Goal: Complete application form: Complete application form

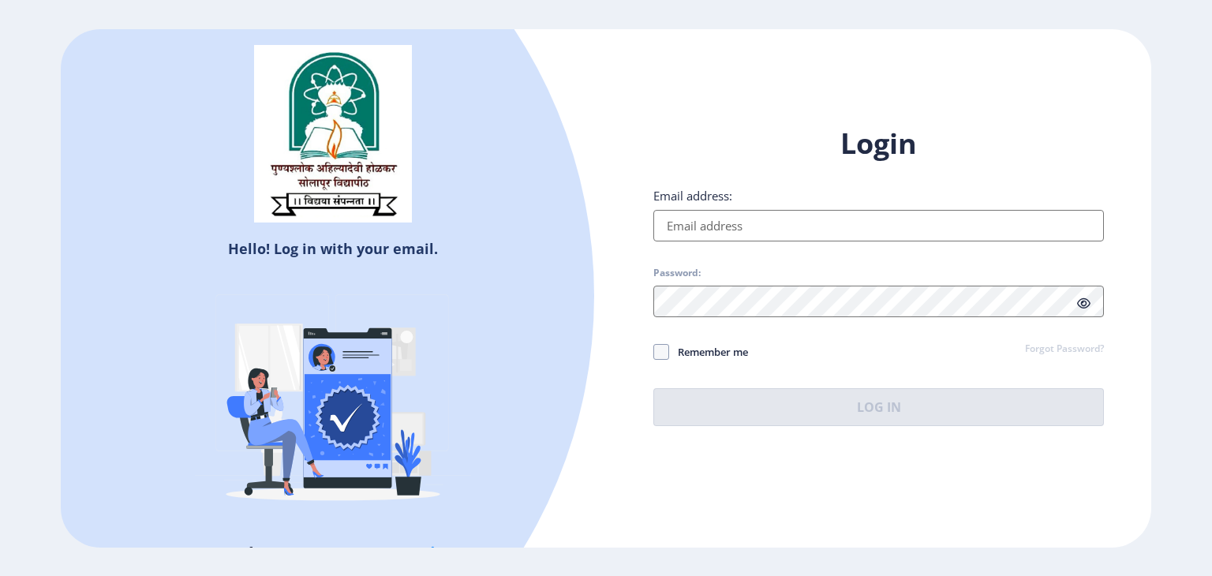
type input "[EMAIL_ADDRESS][DOMAIN_NAME]"
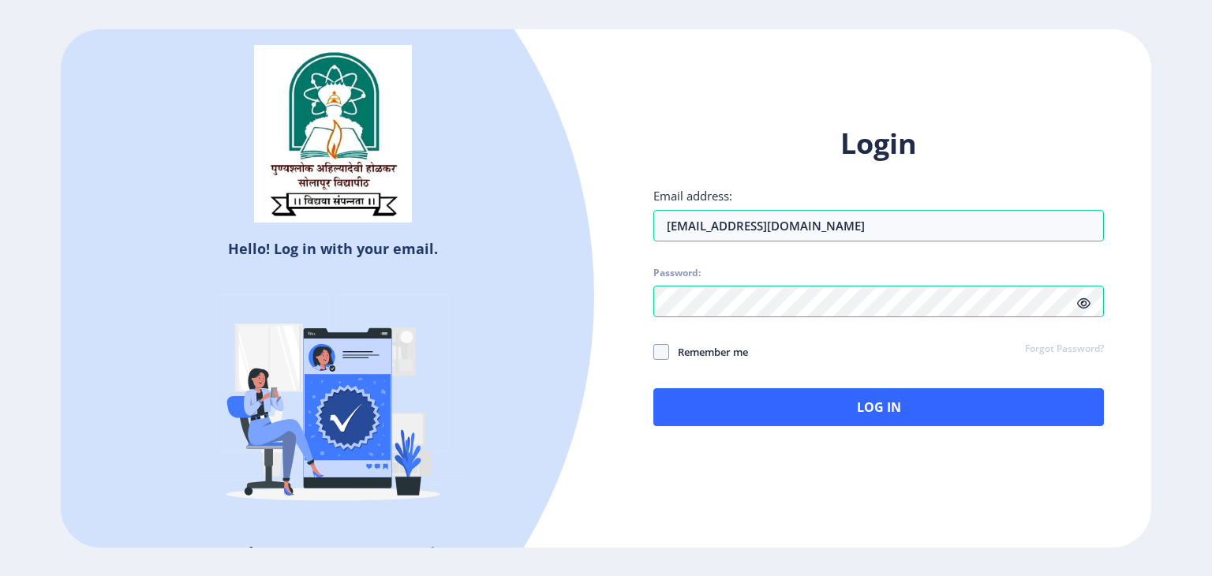
click at [691, 351] on span "Remember me" at bounding box center [708, 351] width 79 height 19
click at [654, 351] on input "Remember me" at bounding box center [653, 351] width 1 height 1
checkbox input "true"
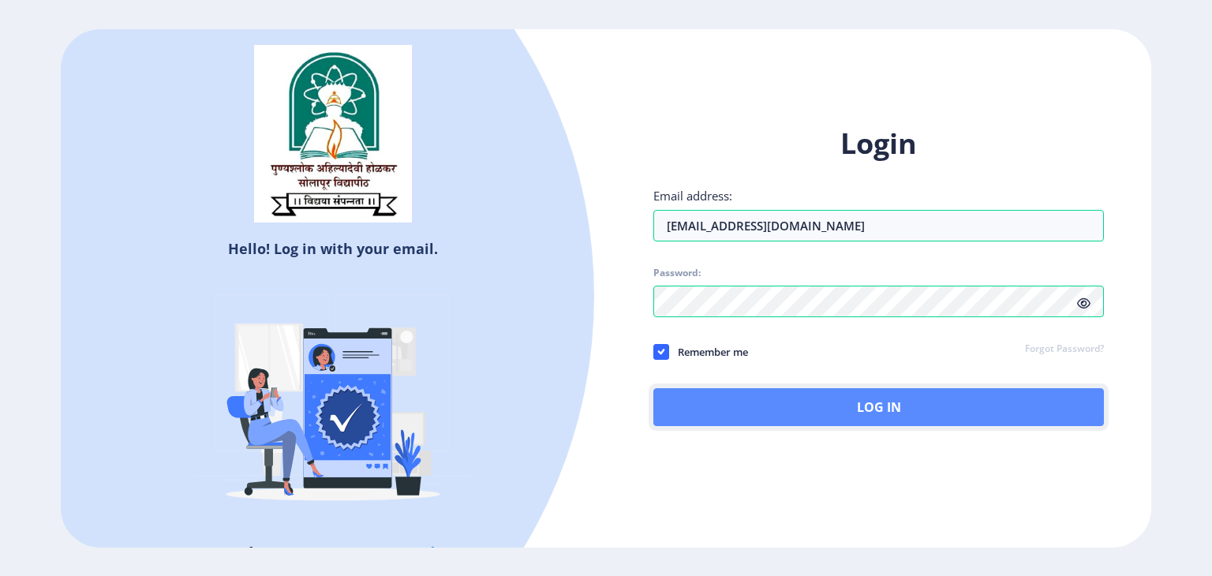
click at [811, 416] on button "Log In" at bounding box center [878, 407] width 450 height 38
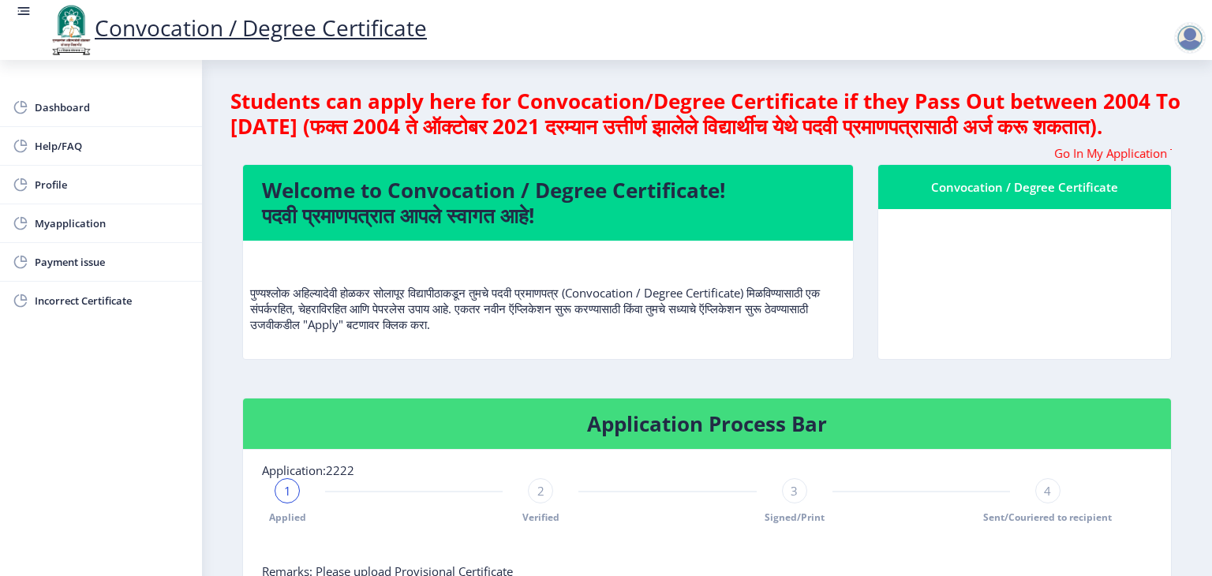
click at [1066, 260] on nb-card-body at bounding box center [1024, 284] width 293 height 150
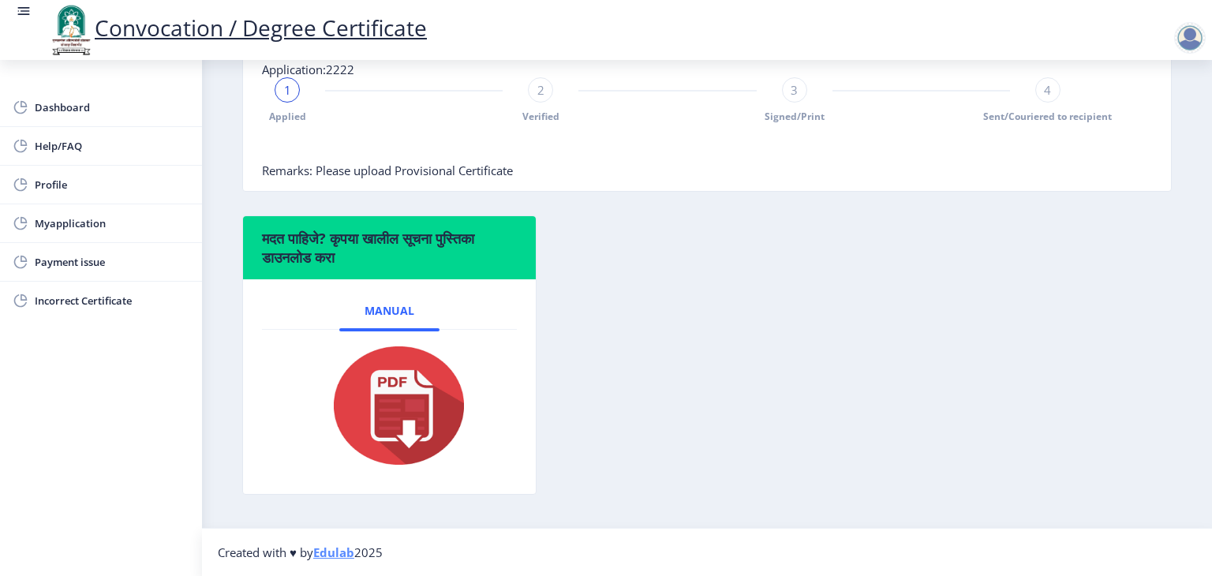
scroll to position [424, 0]
click at [1037, 97] on div "4" at bounding box center [1047, 89] width 25 height 25
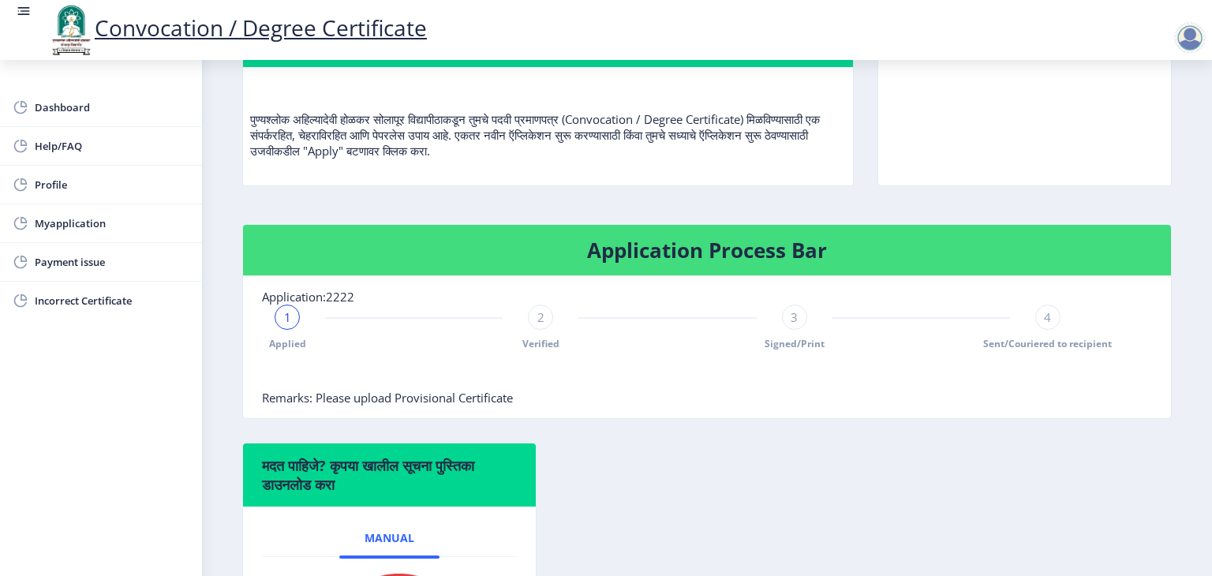
scroll to position [172, 0]
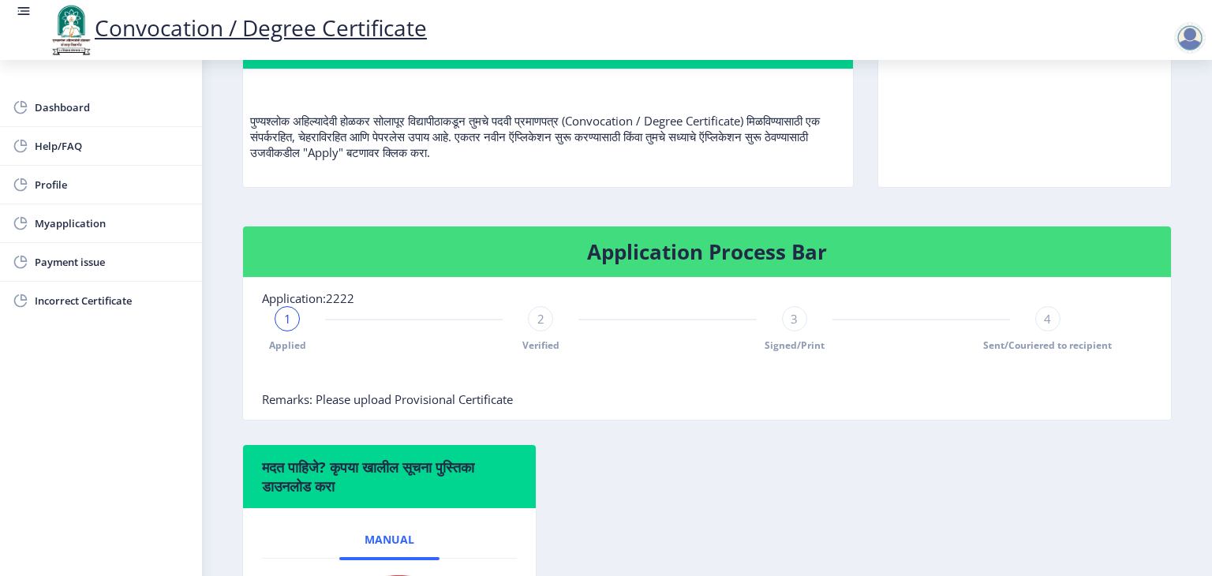
click at [543, 331] on div "2" at bounding box center [540, 318] width 25 height 25
click at [786, 331] on div "3" at bounding box center [794, 318] width 25 height 25
click at [791, 327] on span "3" at bounding box center [793, 319] width 7 height 16
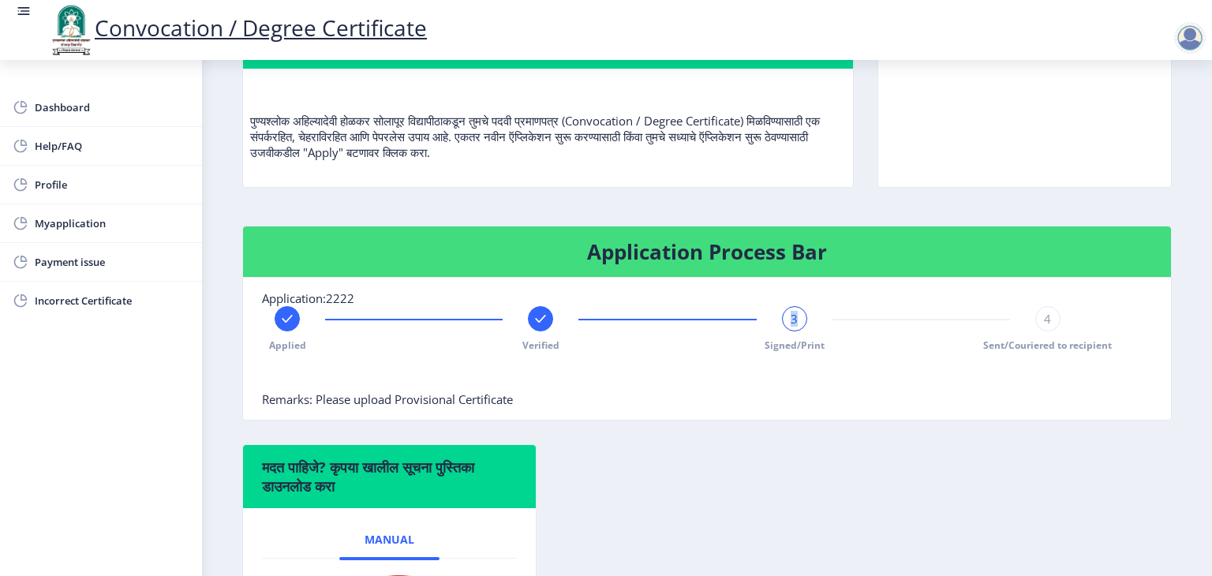
click at [791, 327] on span "3" at bounding box center [793, 319] width 7 height 16
click at [1036, 331] on div "4" at bounding box center [1047, 318] width 25 height 25
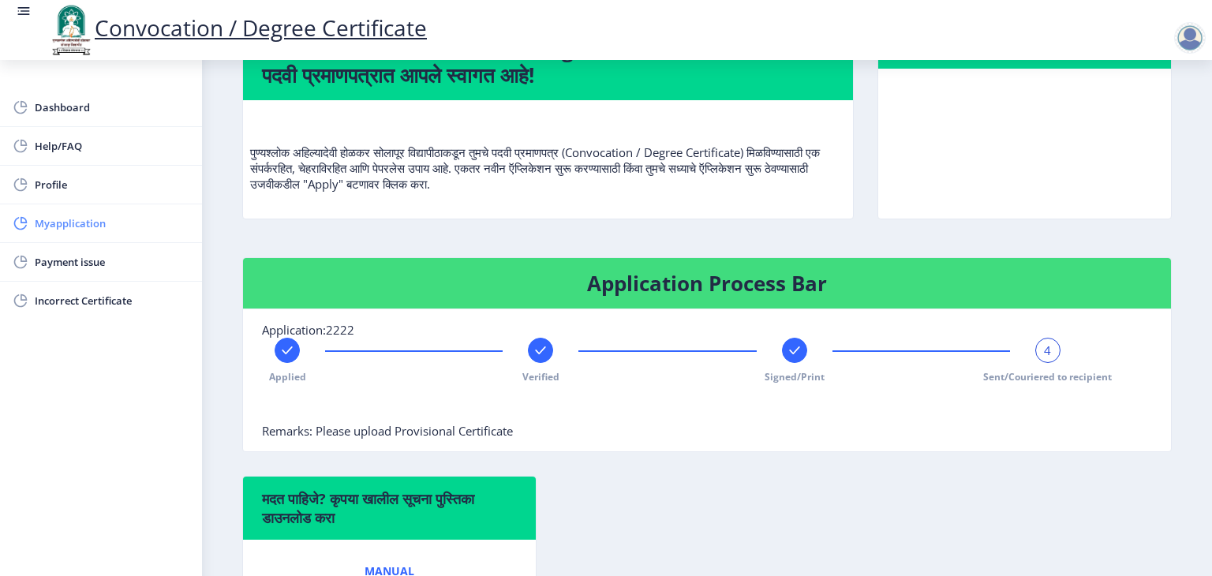
click at [66, 222] on span "Myapplication" at bounding box center [112, 223] width 155 height 19
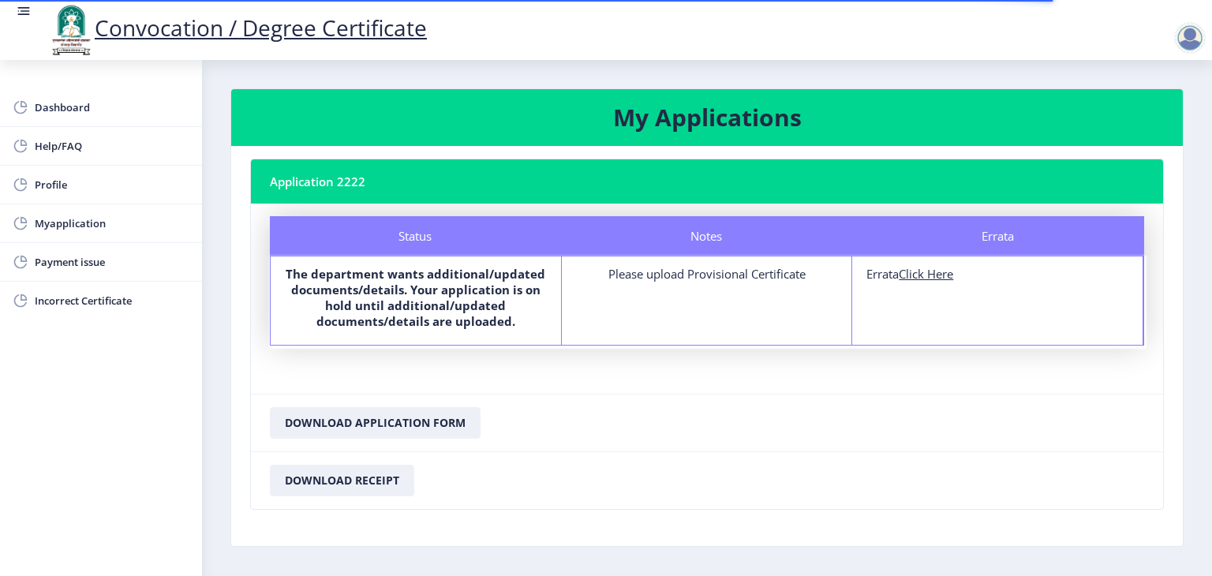
click at [934, 275] on u "Click Here" at bounding box center [925, 274] width 54 height 16
select select
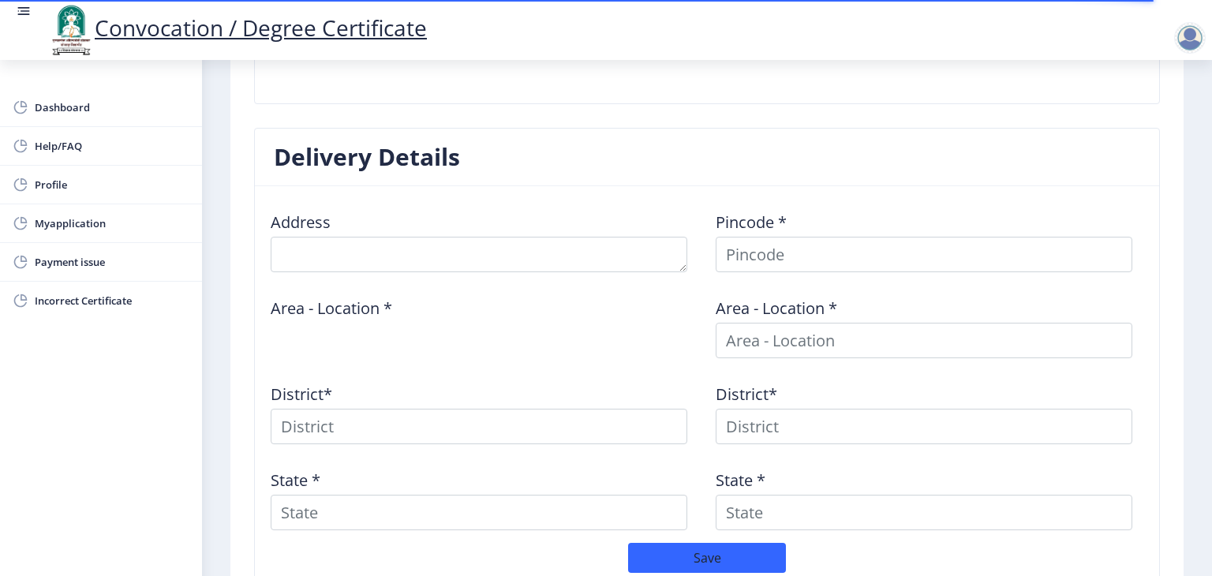
scroll to position [536, 0]
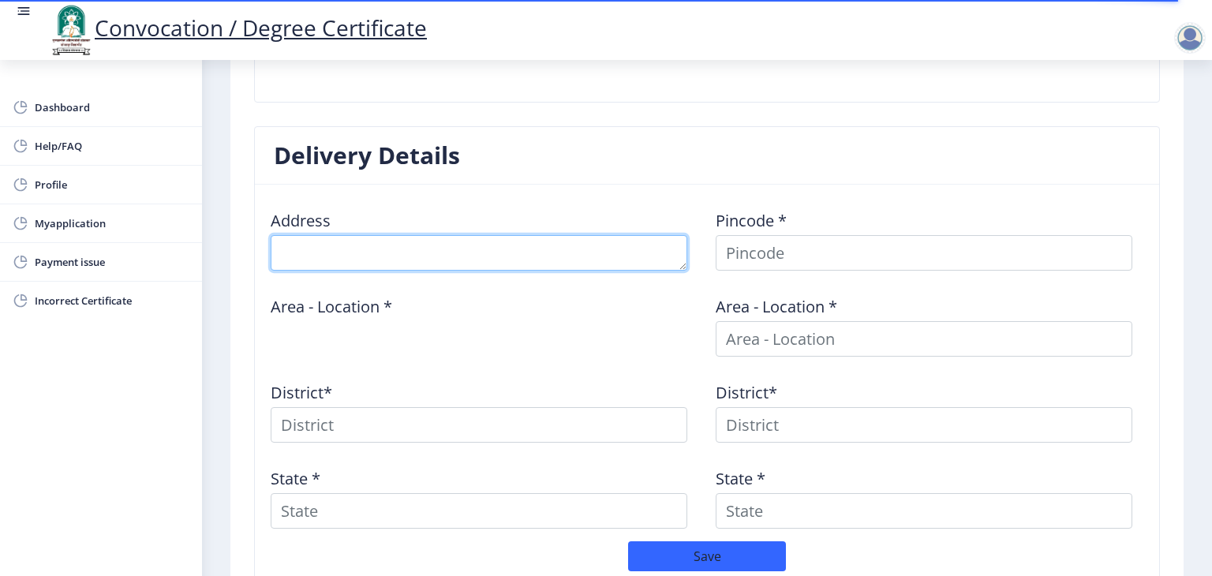
click at [470, 245] on textarea at bounding box center [479, 252] width 416 height 35
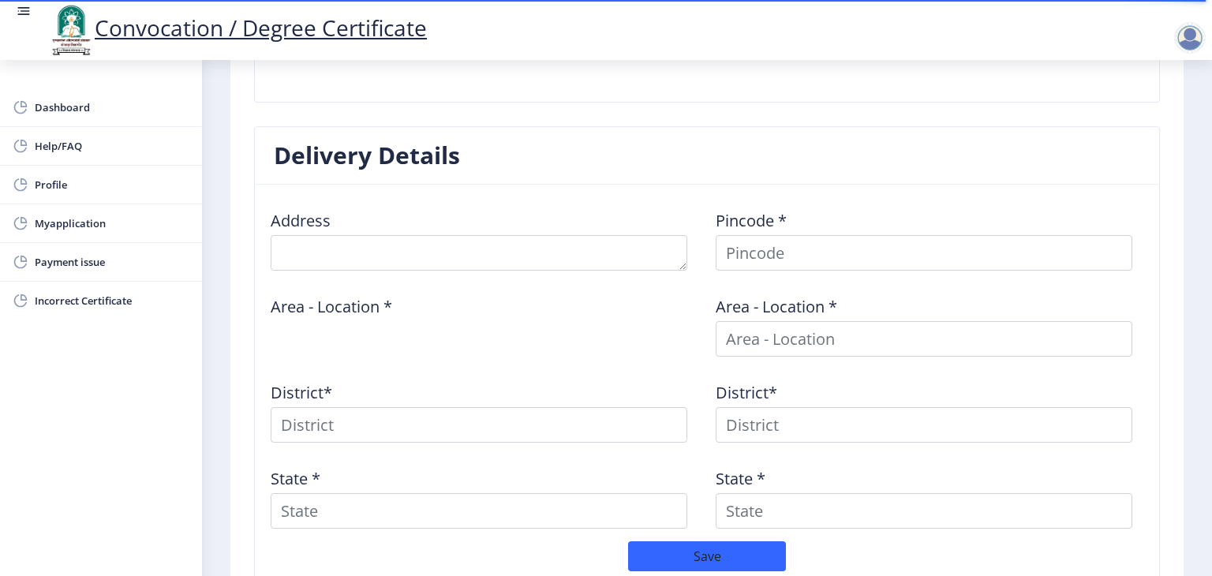
click at [464, 180] on nb-card-header "Delivery Details" at bounding box center [707, 156] width 904 height 58
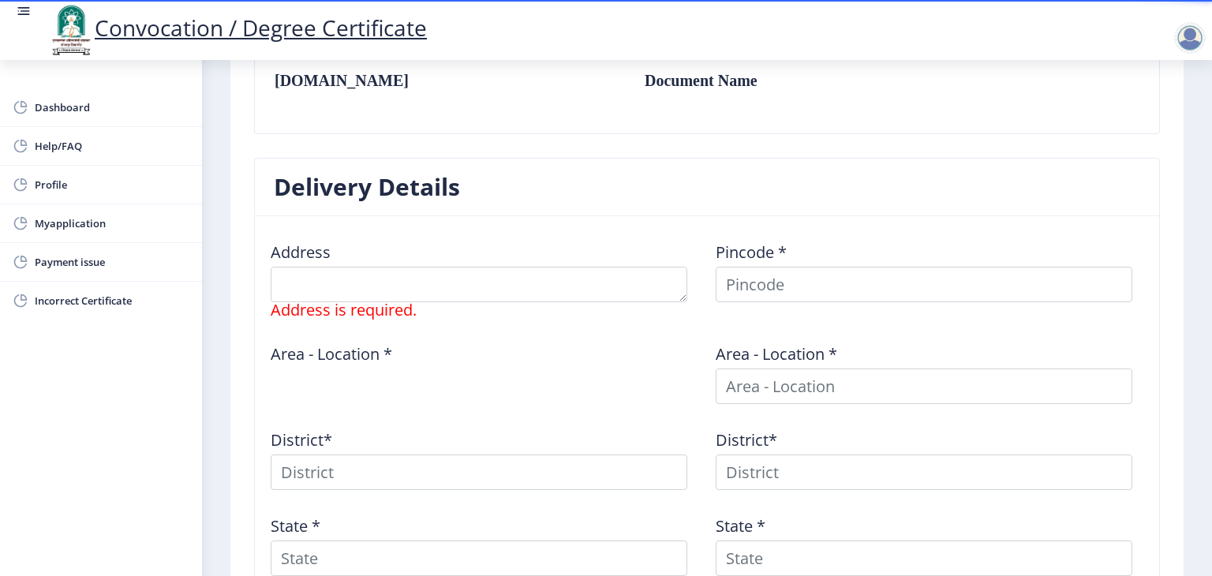
scroll to position [330, 0]
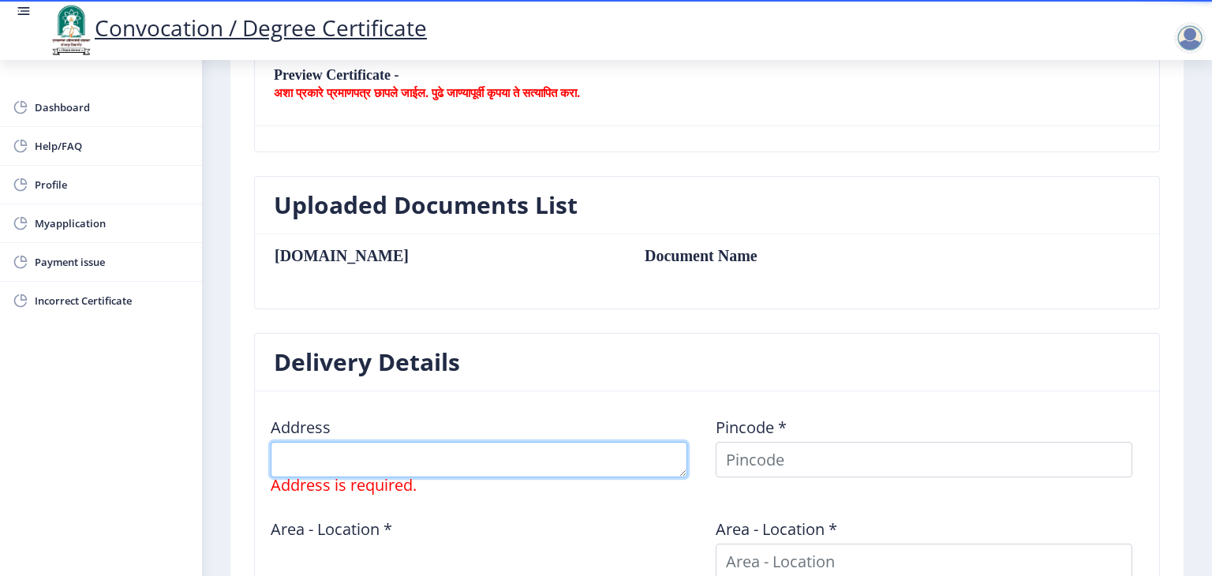
click at [360, 454] on textarea at bounding box center [479, 459] width 416 height 35
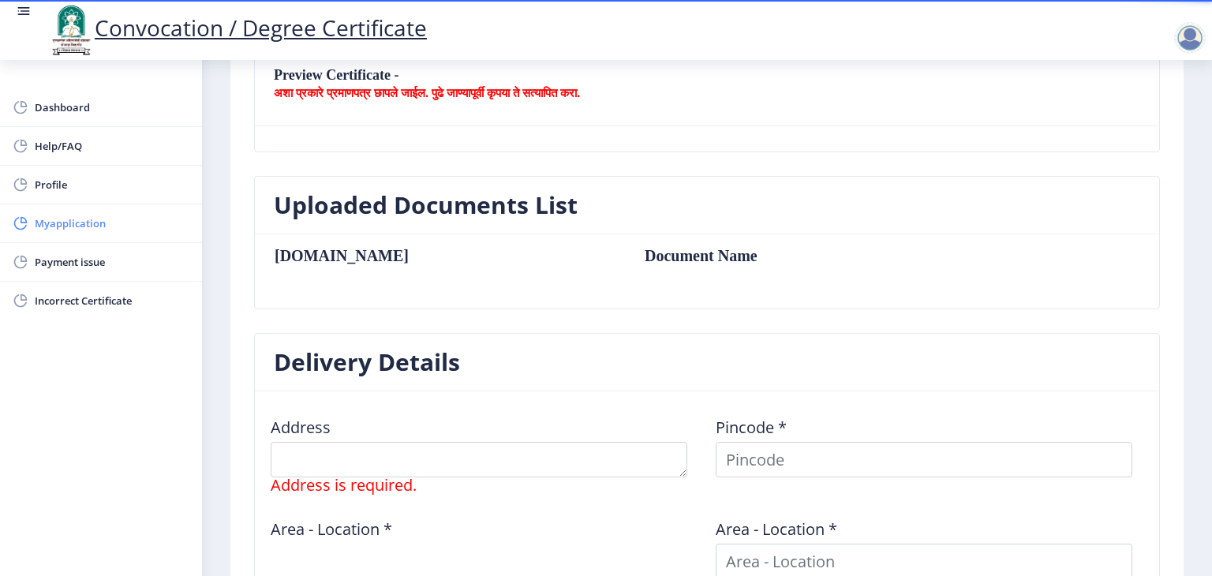
click at [95, 236] on link "Myapplication" at bounding box center [101, 223] width 202 height 38
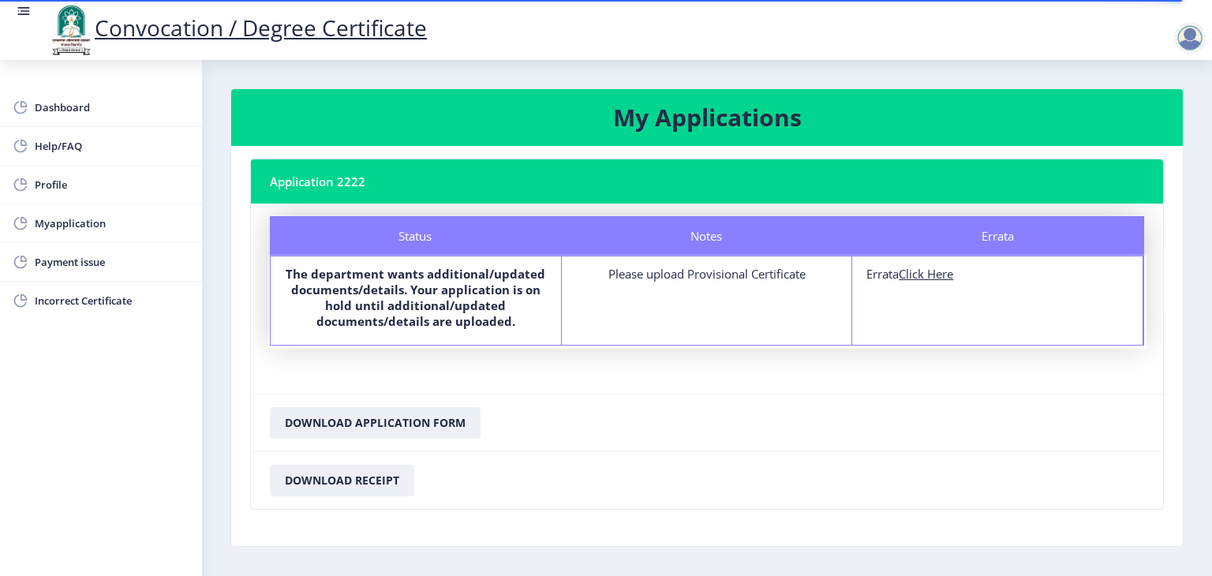
click at [379, 278] on b "The department wants additional/updated documents/details. Your application is …" at bounding box center [416, 297] width 260 height 63
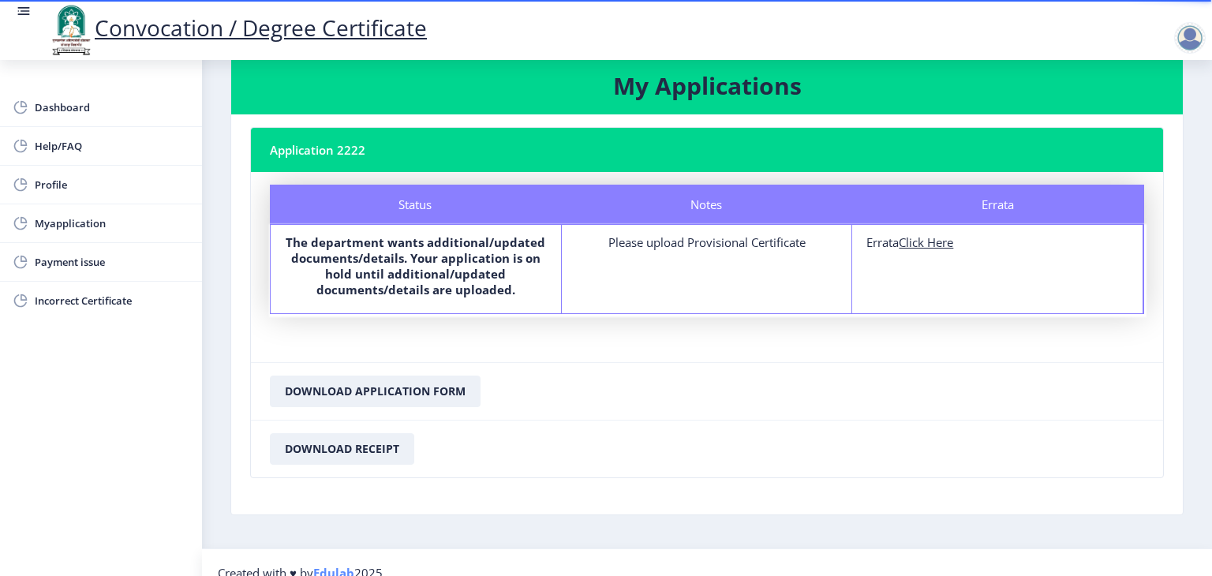
scroll to position [50, 0]
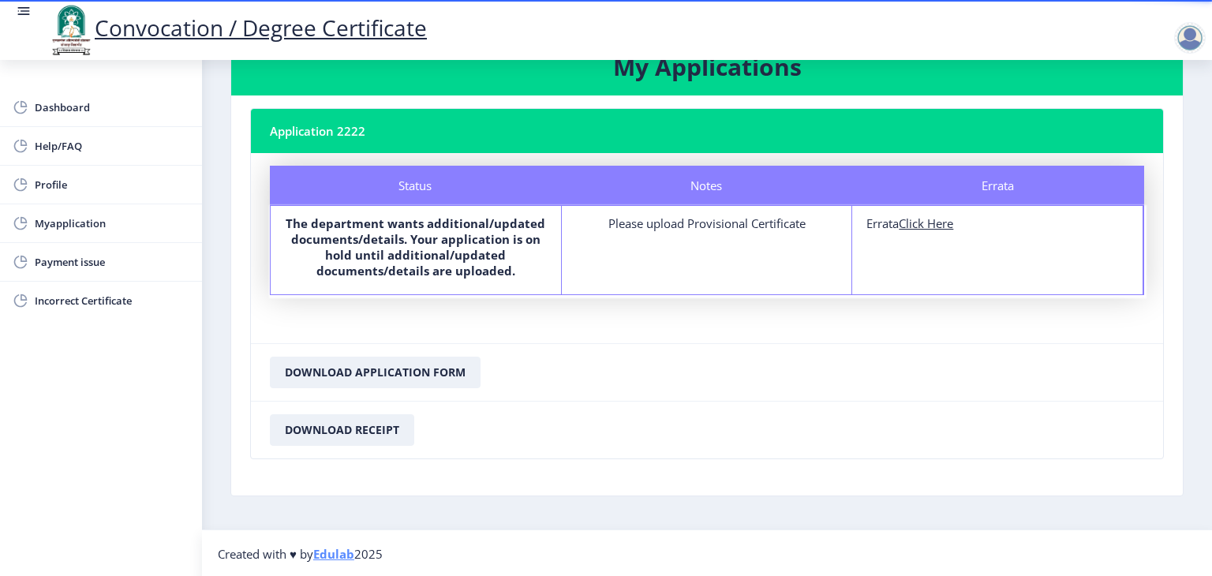
click at [923, 223] on u "Click Here" at bounding box center [925, 223] width 54 height 16
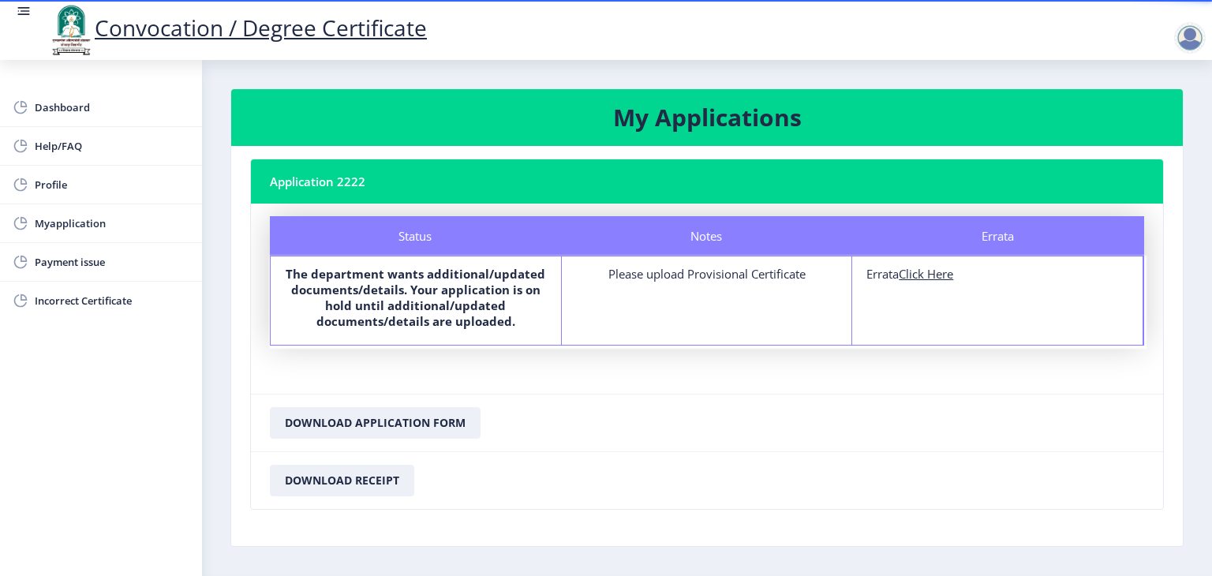
select select
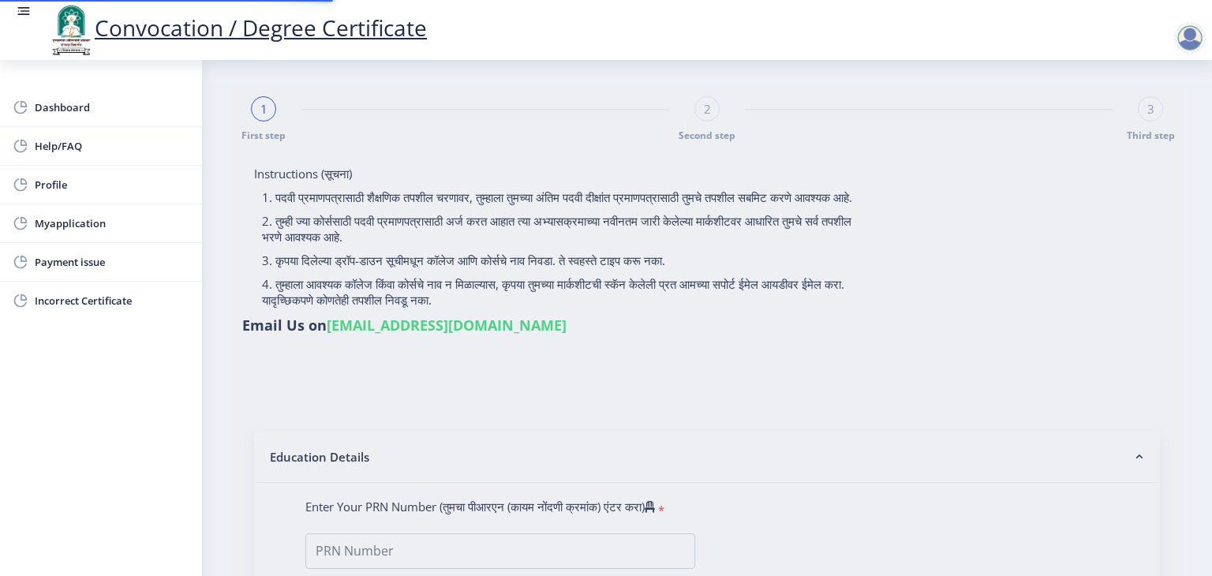
type input "2016032500038341"
select select "Regular"
select select "2019"
select select "March"
select select "PASS CLASS"
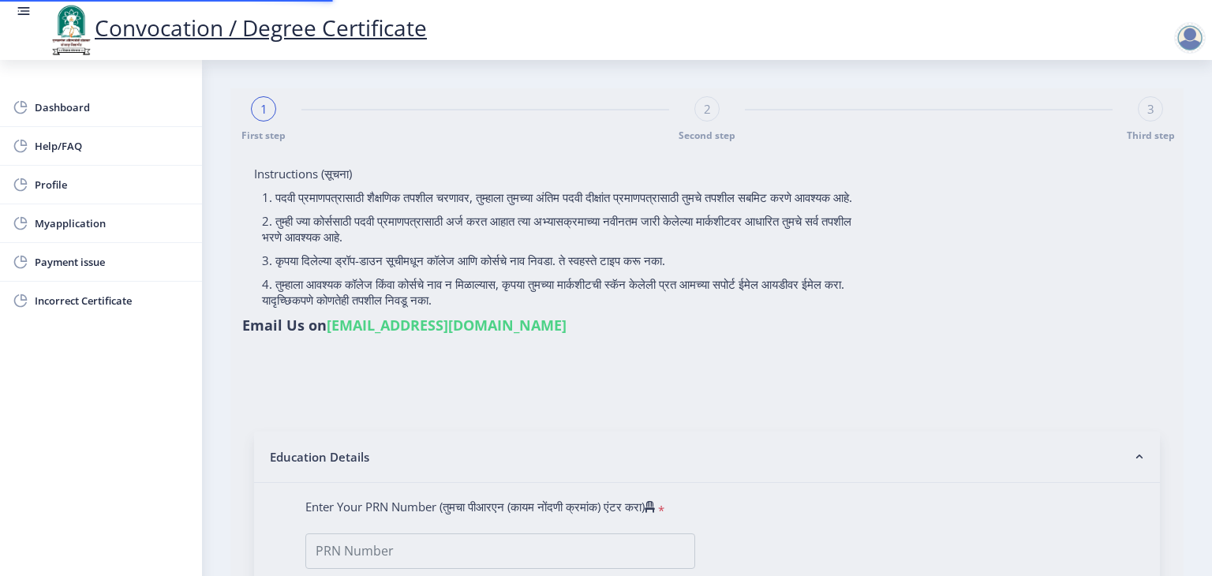
type input "821638"
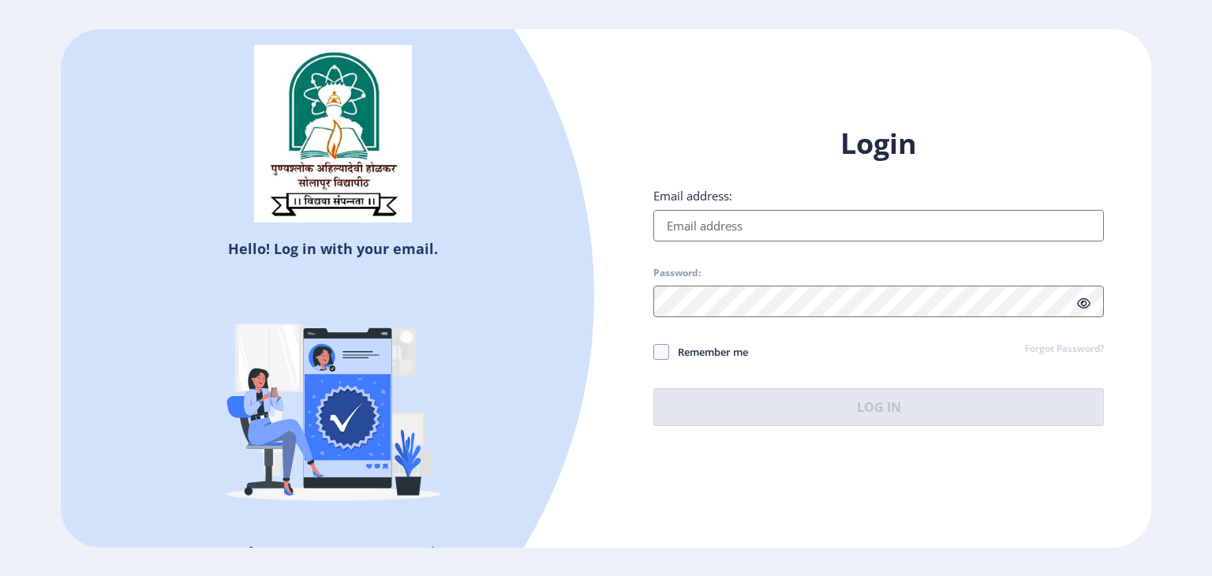
drag, startPoint x: 688, startPoint y: 204, endPoint x: 716, endPoint y: 250, distance: 54.5
click at [716, 250] on div "Login Email address: Password: Remember me Forgot Password? Log In" at bounding box center [878, 275] width 450 height 301
click at [723, 225] on input "Email address:" at bounding box center [878, 226] width 450 height 32
type input "[EMAIL_ADDRESS][DOMAIN_NAME]"
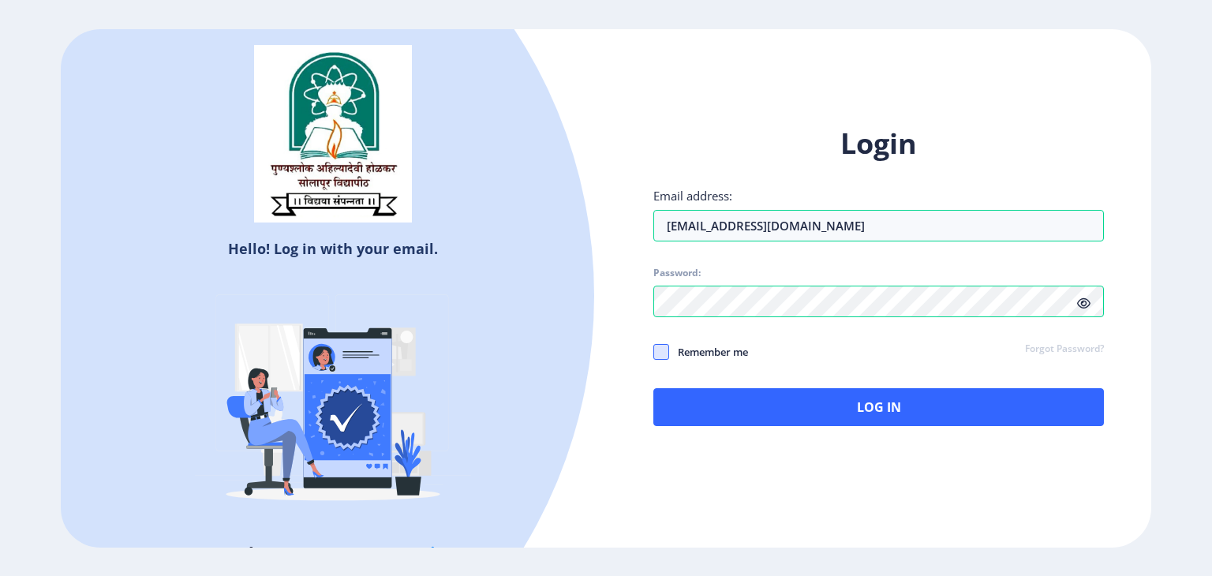
click at [663, 348] on span at bounding box center [661, 352] width 16 height 16
click at [654, 351] on input "Remember me" at bounding box center [653, 351] width 1 height 1
checkbox input "true"
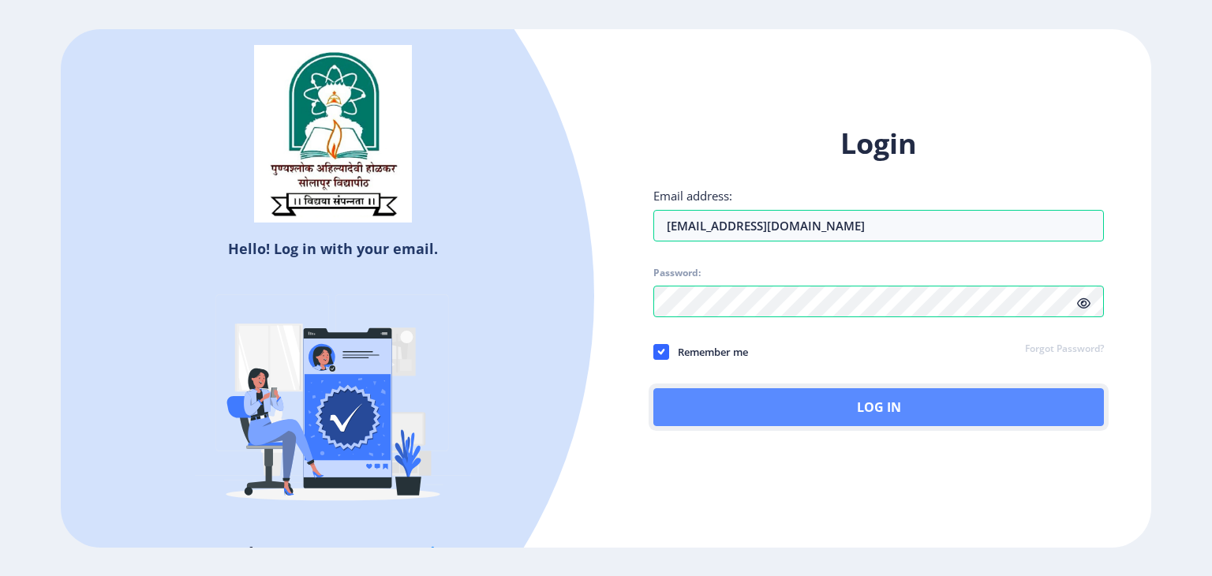
click at [771, 410] on button "Log In" at bounding box center [878, 407] width 450 height 38
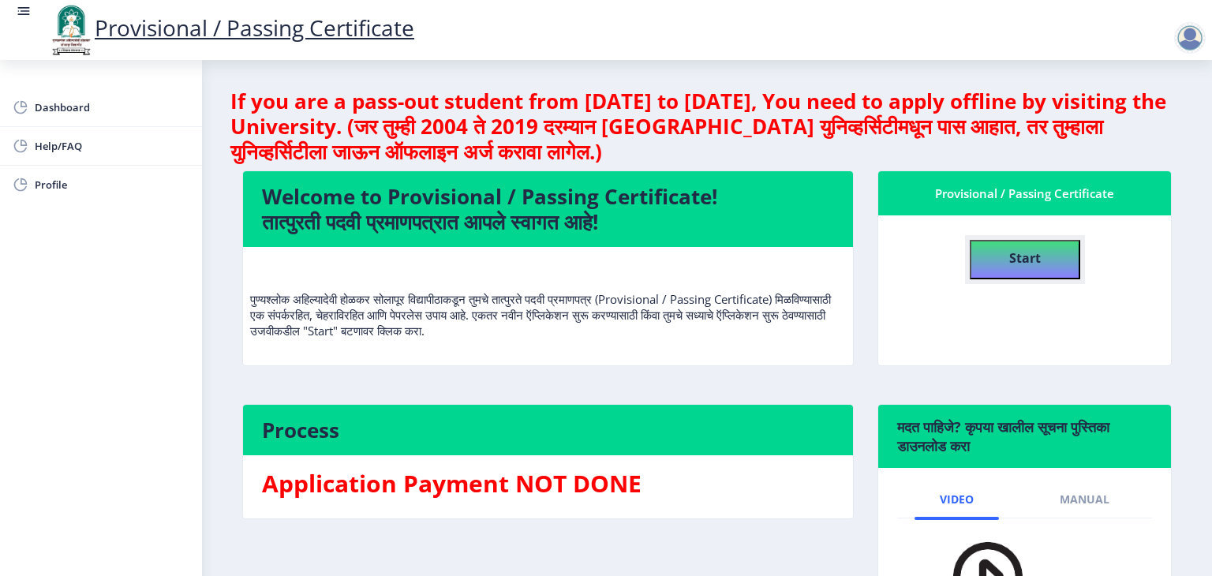
click at [1002, 240] on button "Start" at bounding box center [1024, 259] width 110 height 39
select select
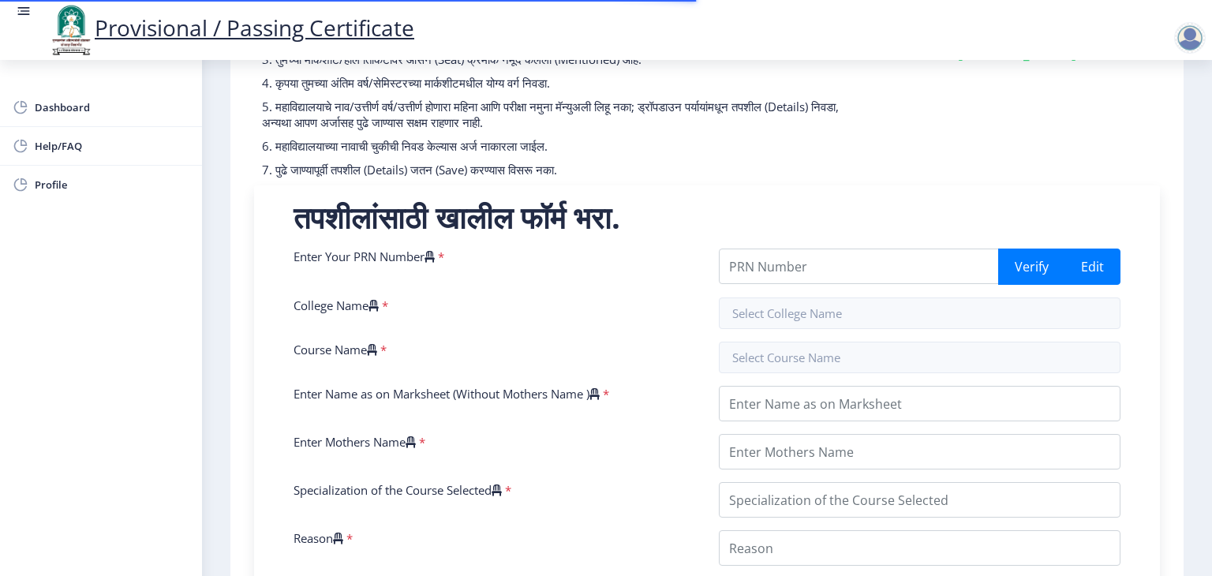
scroll to position [189, 0]
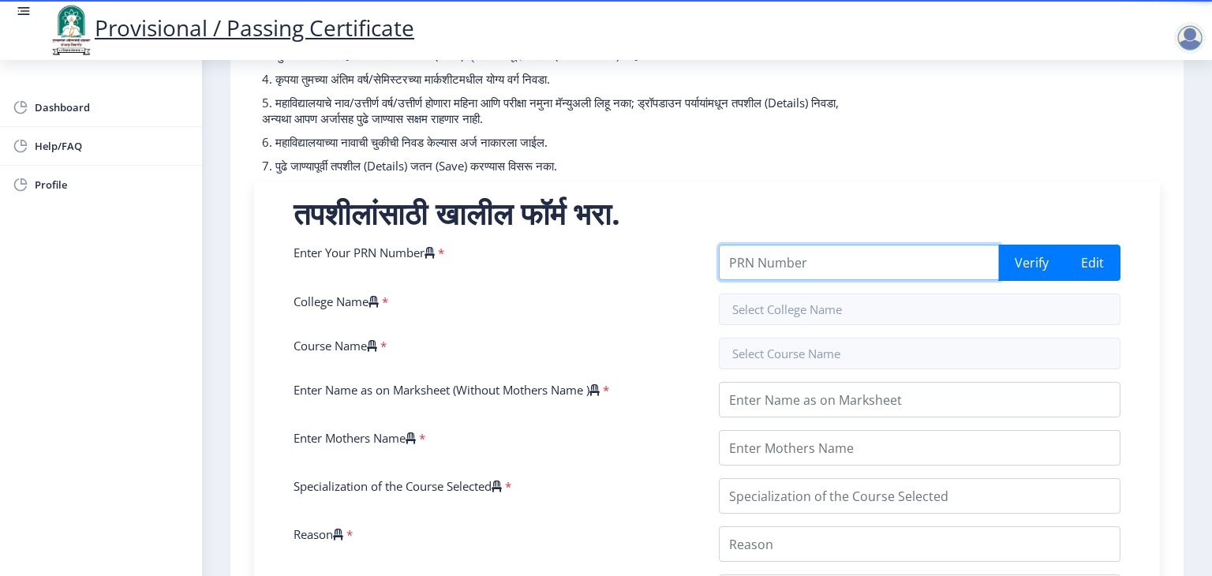
click at [748, 268] on input "Enter Your PRN Number" at bounding box center [859, 262] width 280 height 35
type input "2016032500038341"
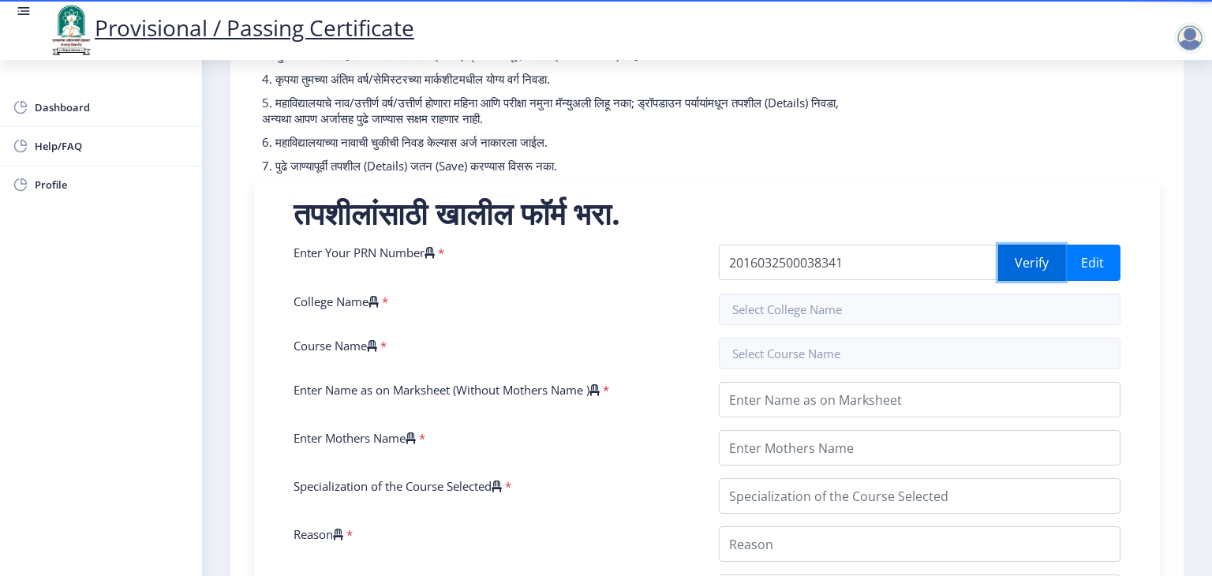
click at [1032, 260] on button "Verify" at bounding box center [1031, 263] width 67 height 36
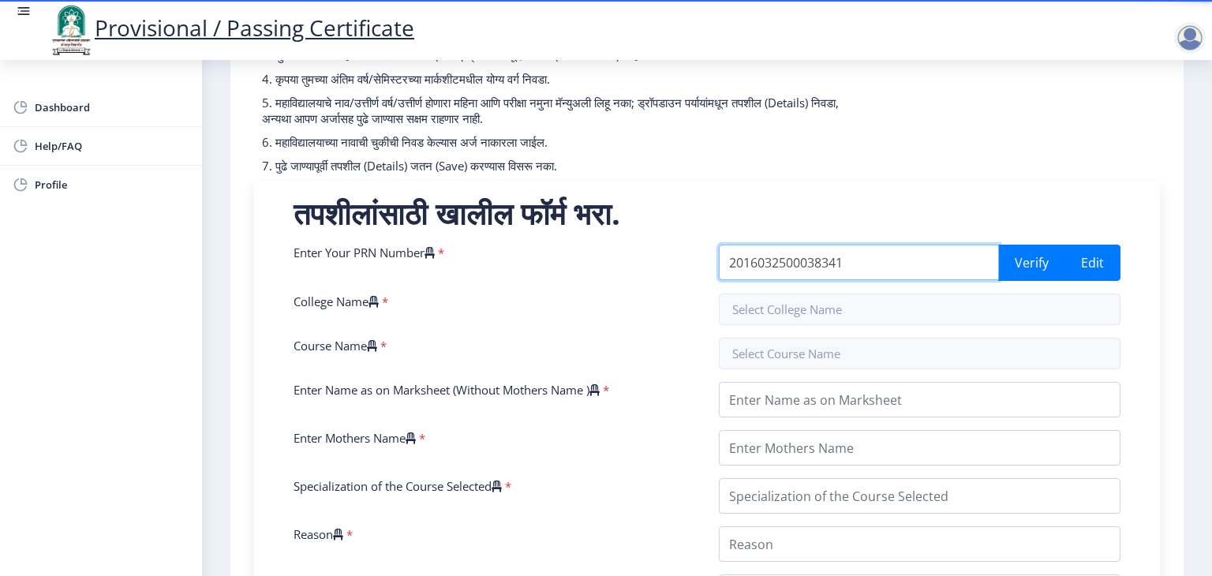
click at [827, 266] on input "2016032500038341" at bounding box center [859, 262] width 280 height 35
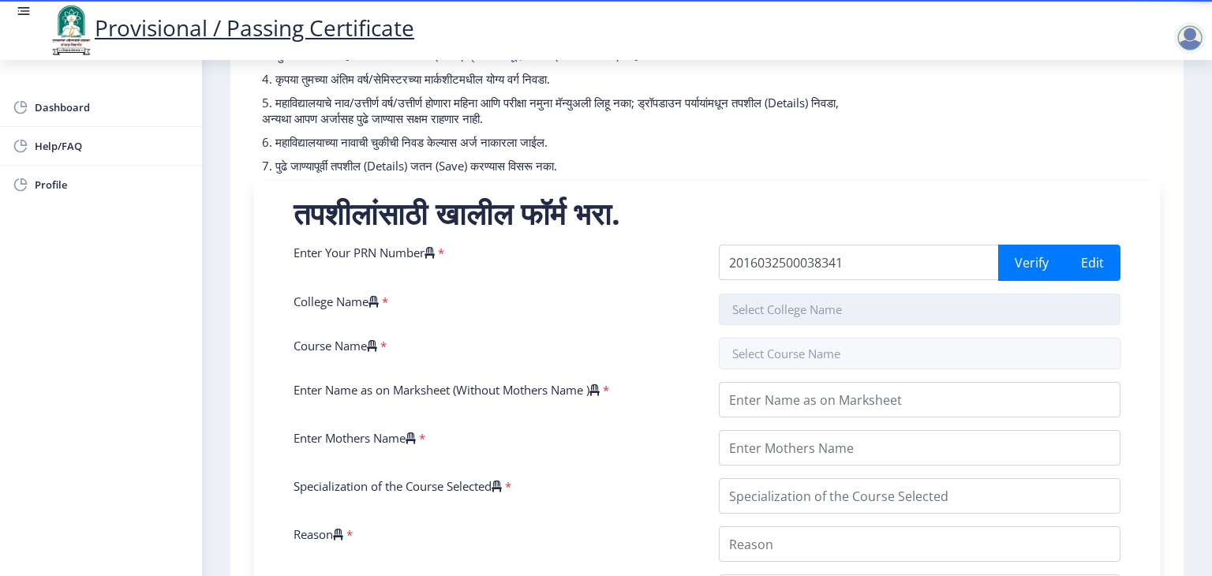
click at [745, 308] on input "text" at bounding box center [919, 309] width 401 height 32
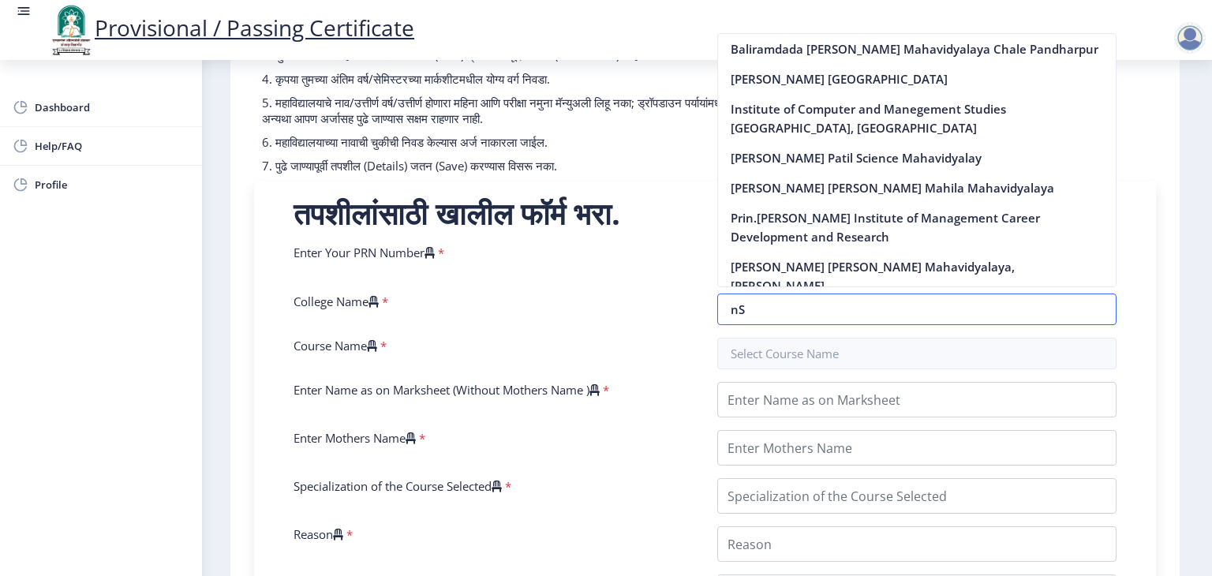
type input "n"
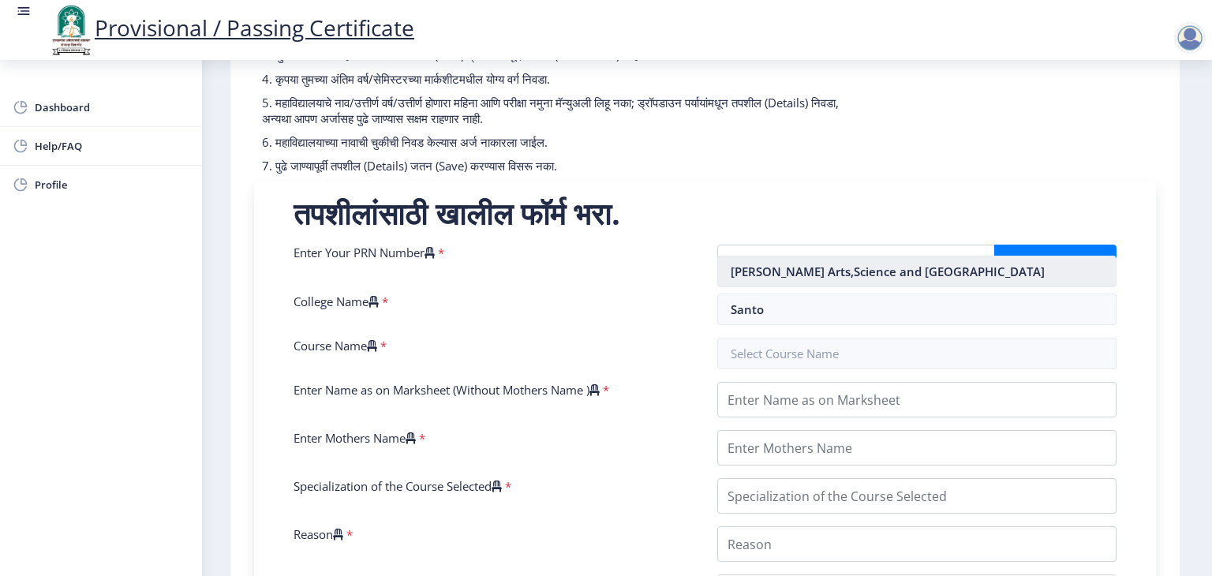
click at [776, 271] on nb-option "[PERSON_NAME] Arts,Science and [GEOGRAPHIC_DATA]" at bounding box center [917, 271] width 398 height 30
type input "[PERSON_NAME] Arts,Science and [GEOGRAPHIC_DATA]"
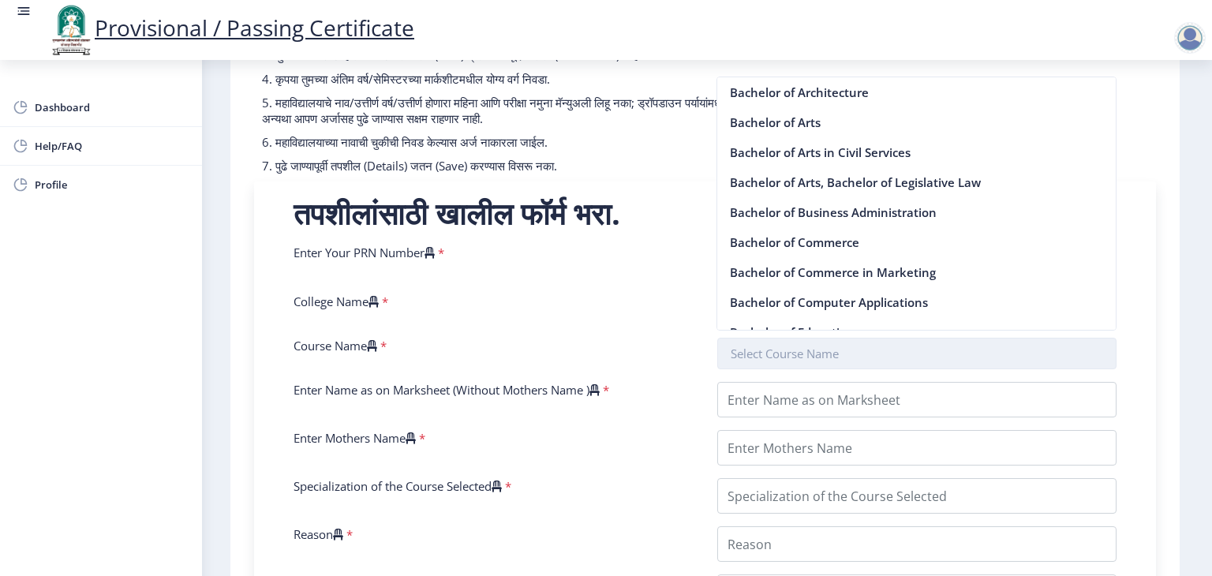
click at [795, 360] on input "text" at bounding box center [917, 354] width 400 height 32
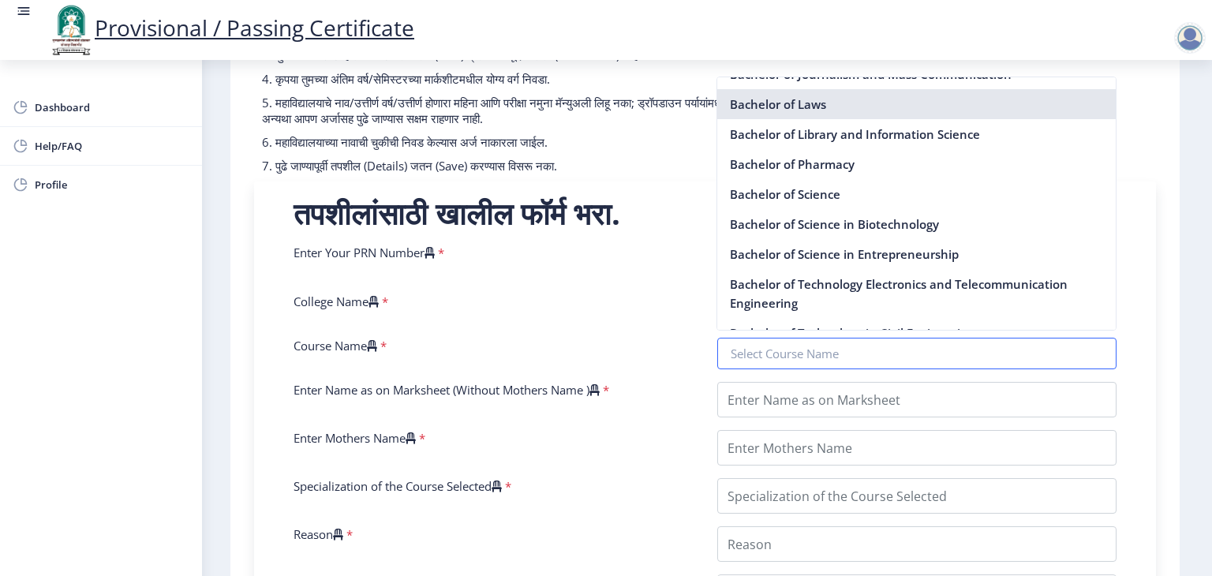
scroll to position [294, 0]
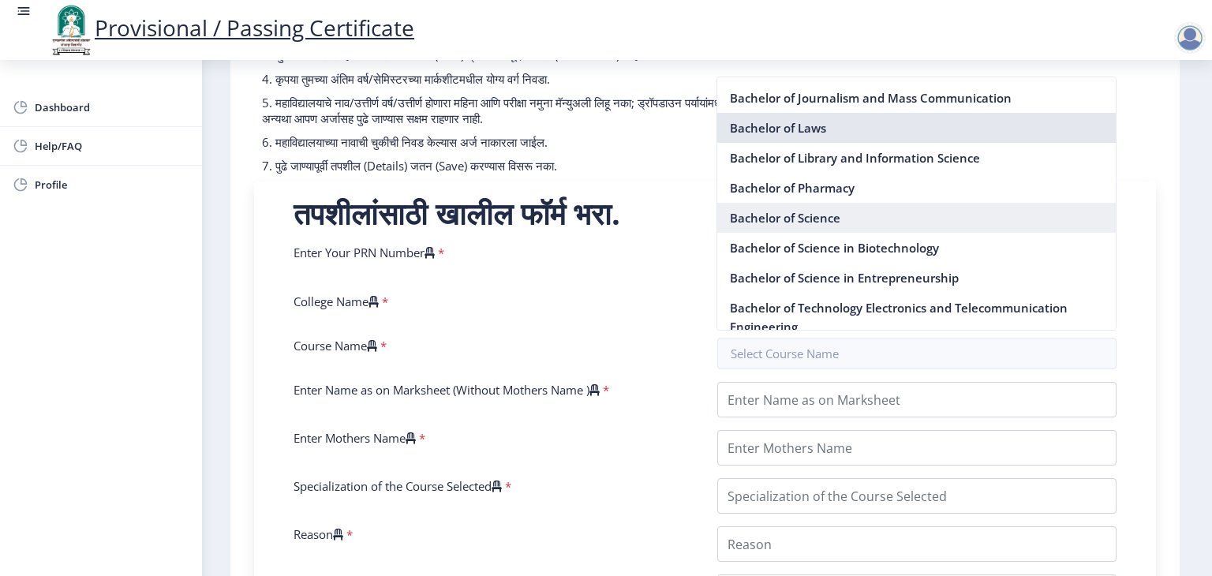
click at [792, 215] on nb-option "Bachelor of Science" at bounding box center [916, 218] width 398 height 30
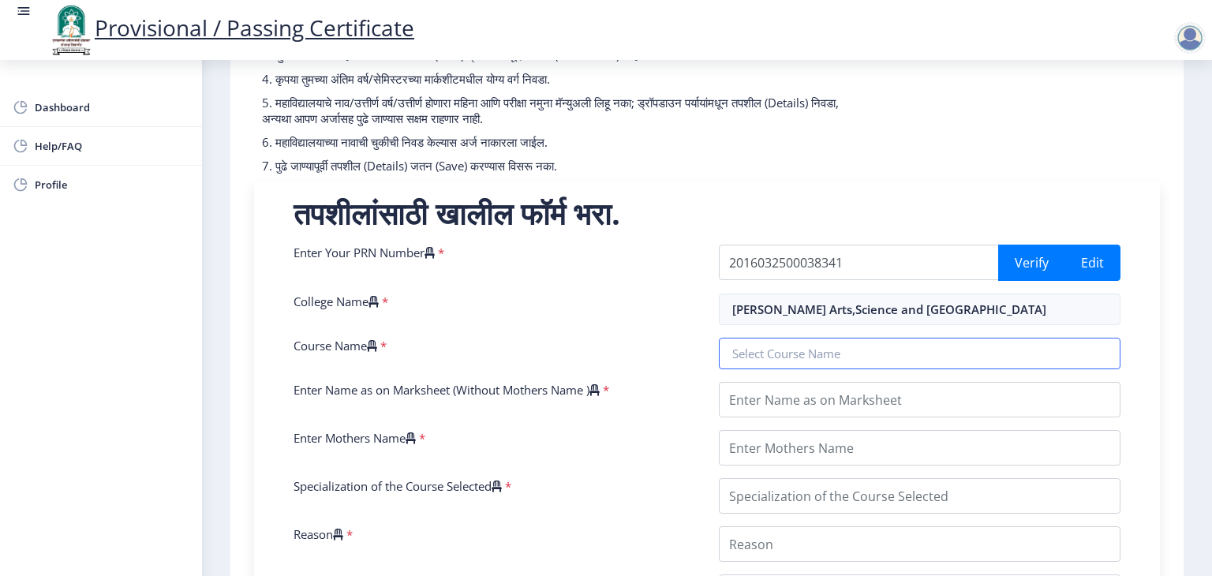
type input "Bachelor of Science"
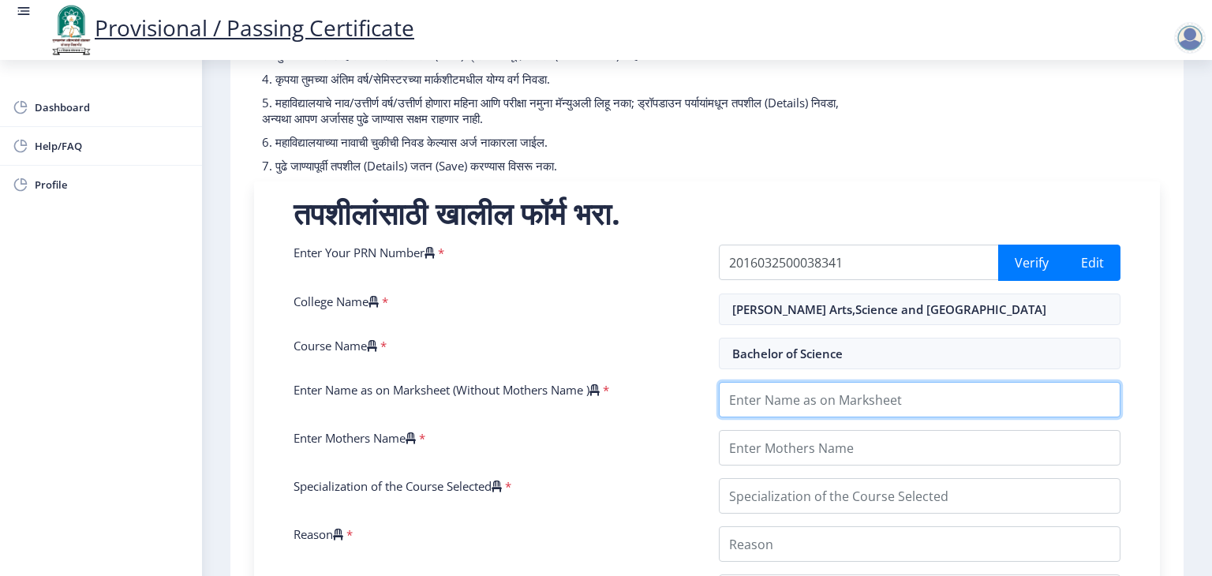
click at [795, 398] on input "Enter Name as on Marksheet (Without Mothers Name )" at bounding box center [919, 399] width 401 height 35
type input "[PERSON_NAME] [PERSON_NAME]"
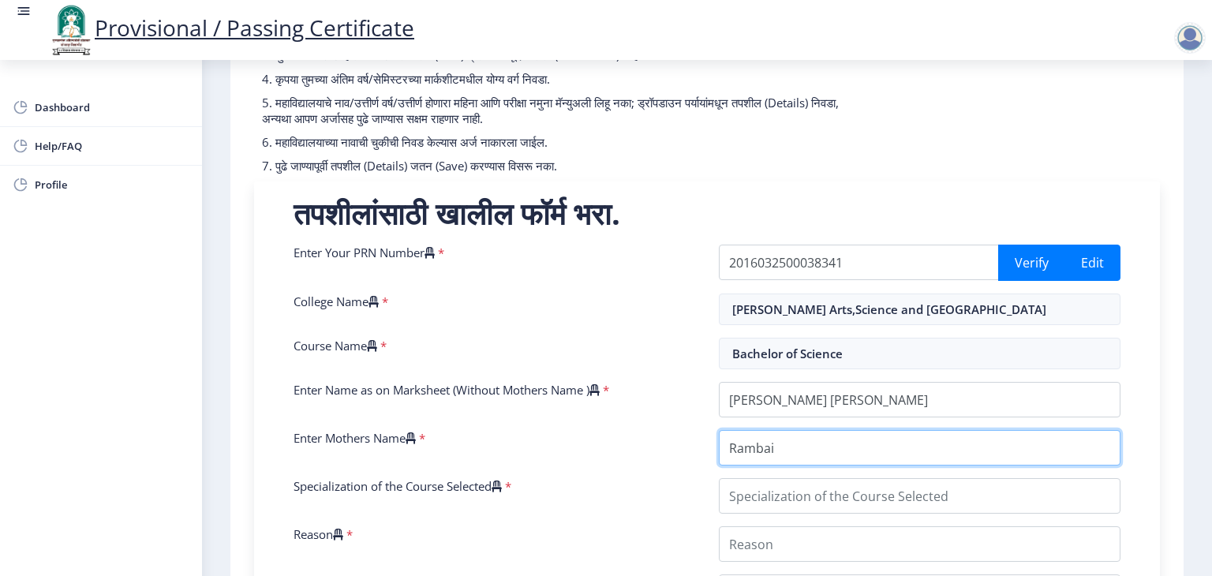
type input "Rambai"
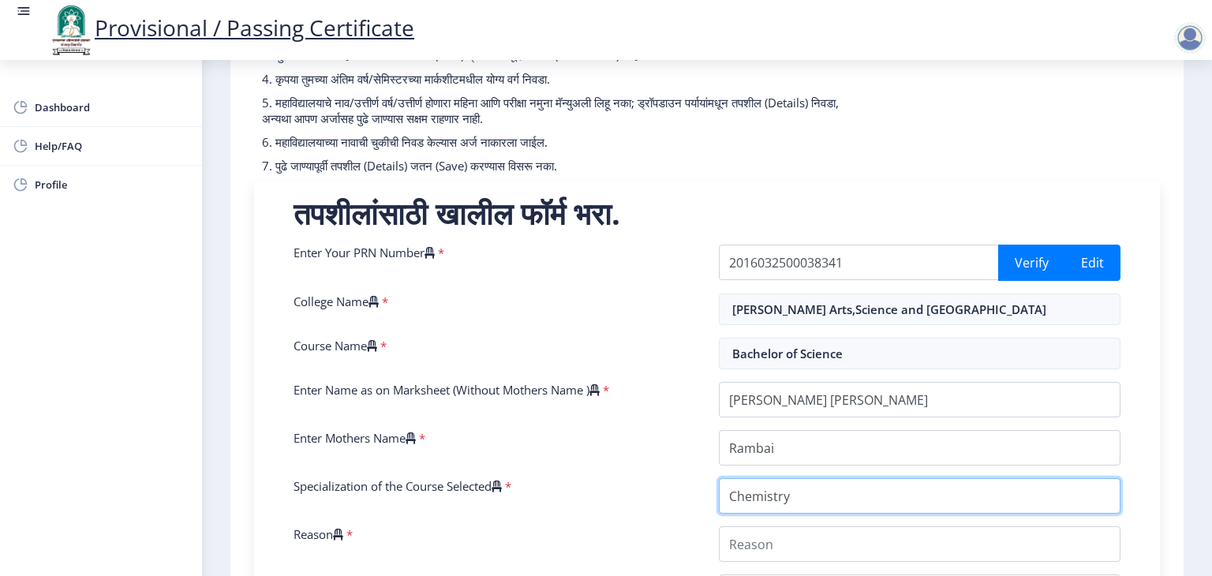
type input "Chemistry"
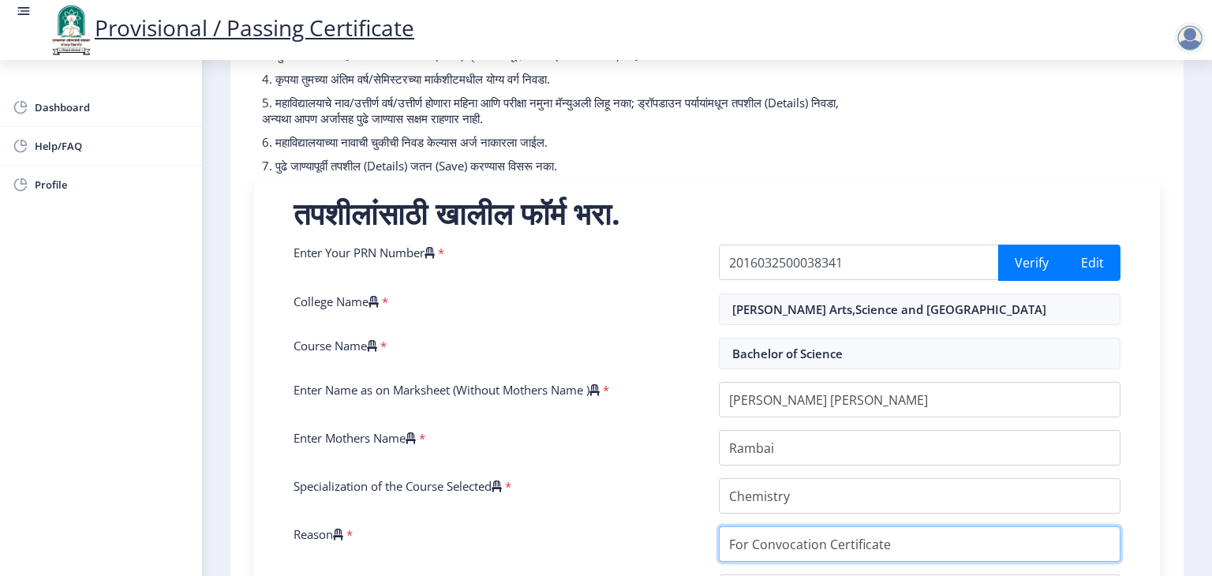
type input "For Convocation Certificate"
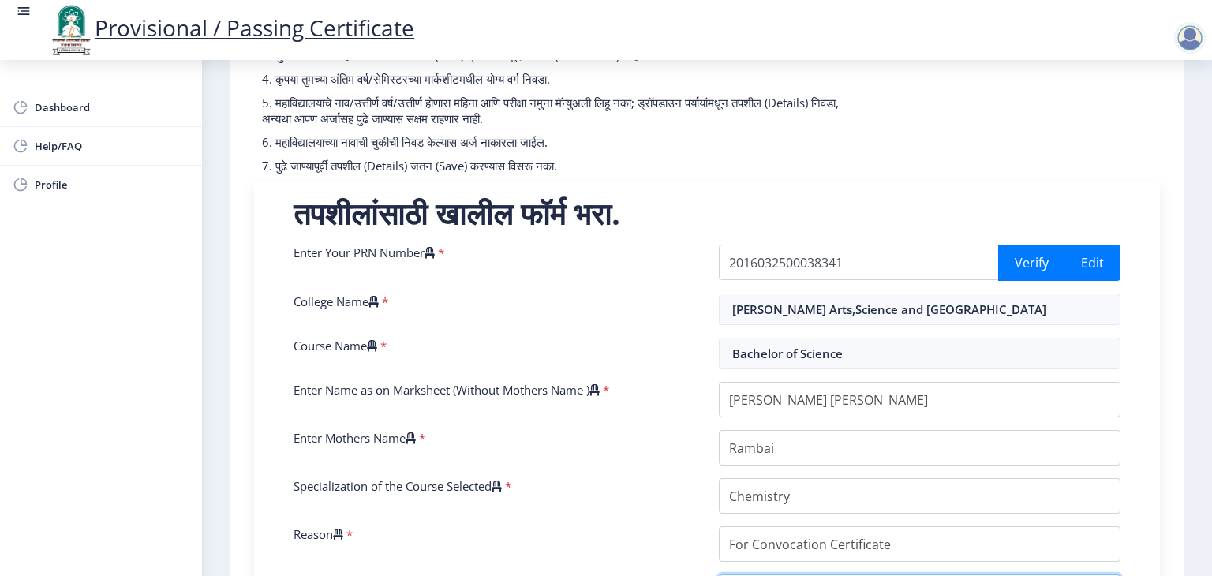
scroll to position [222, 0]
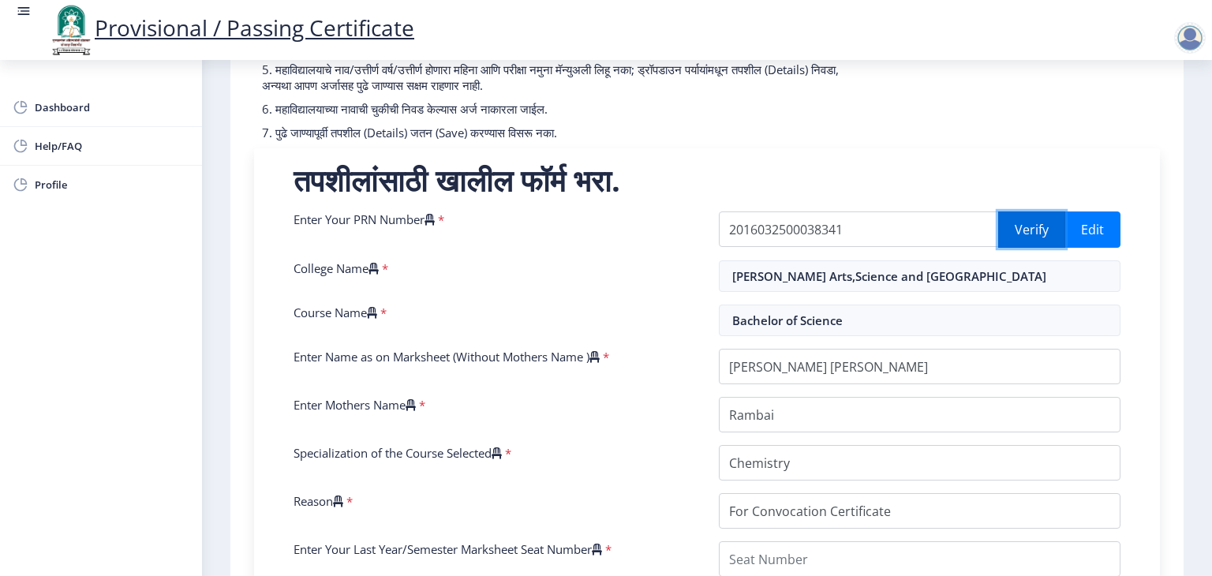
click at [1015, 236] on button "Verify" at bounding box center [1031, 229] width 67 height 36
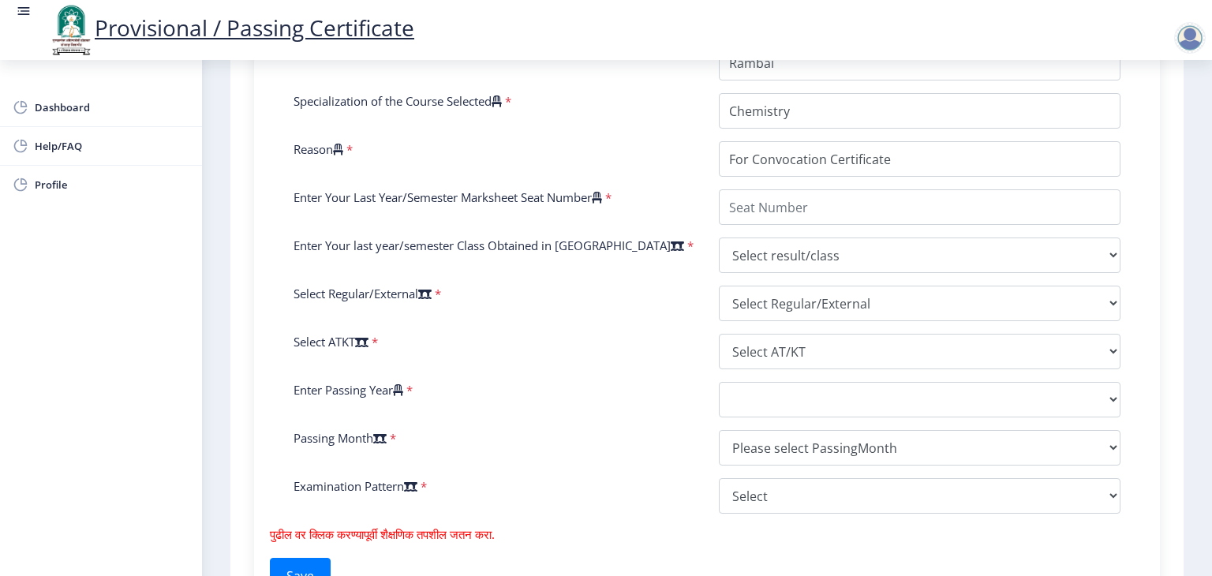
scroll to position [569, 0]
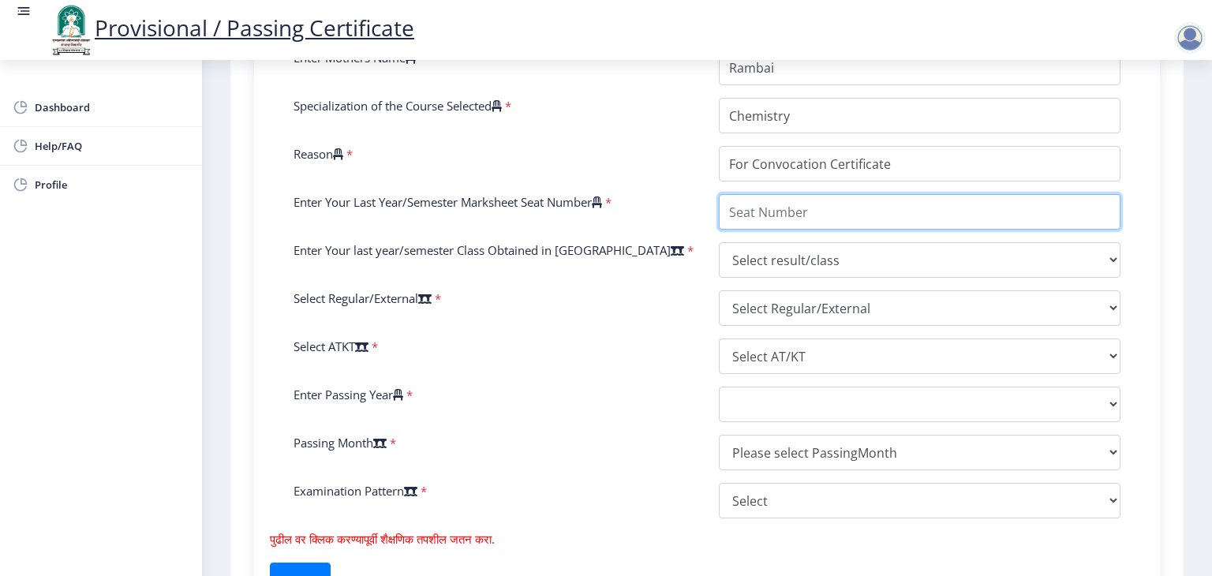
click at [786, 202] on input "Enter Your Last Year/Semester Marksheet Seat Number" at bounding box center [919, 211] width 401 height 35
type input "821638"
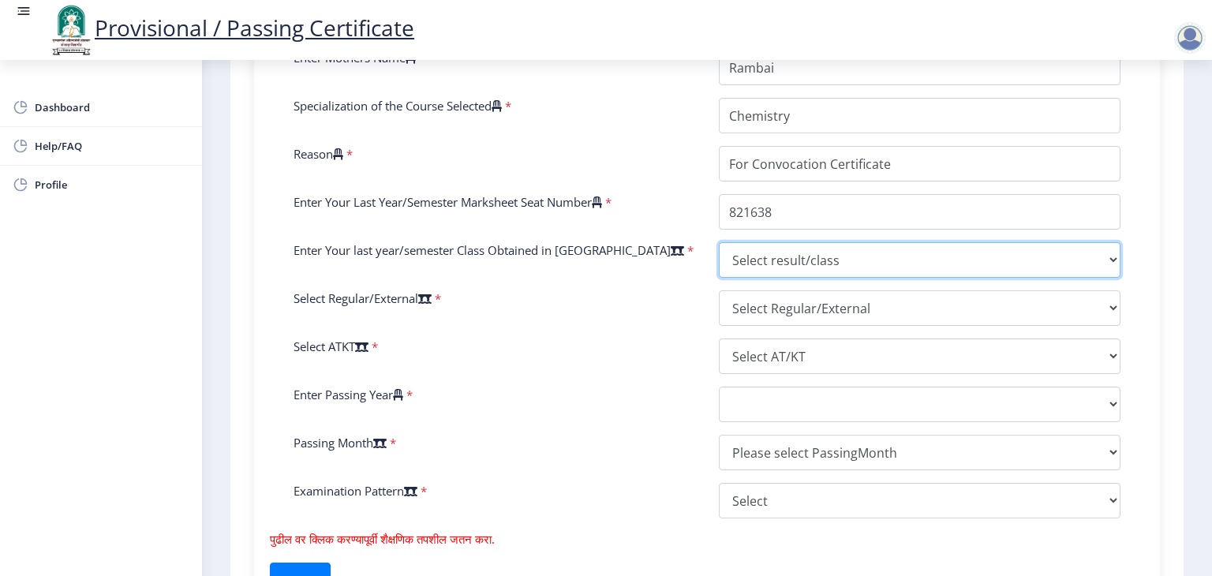
select select "PASS CLASS"
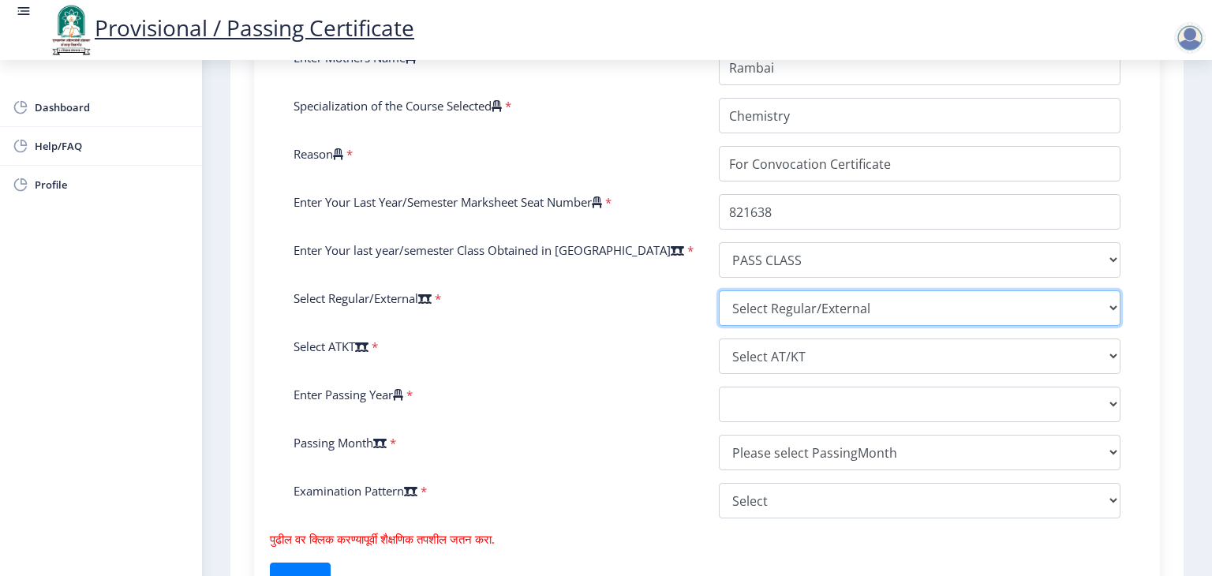
select select "Regular"
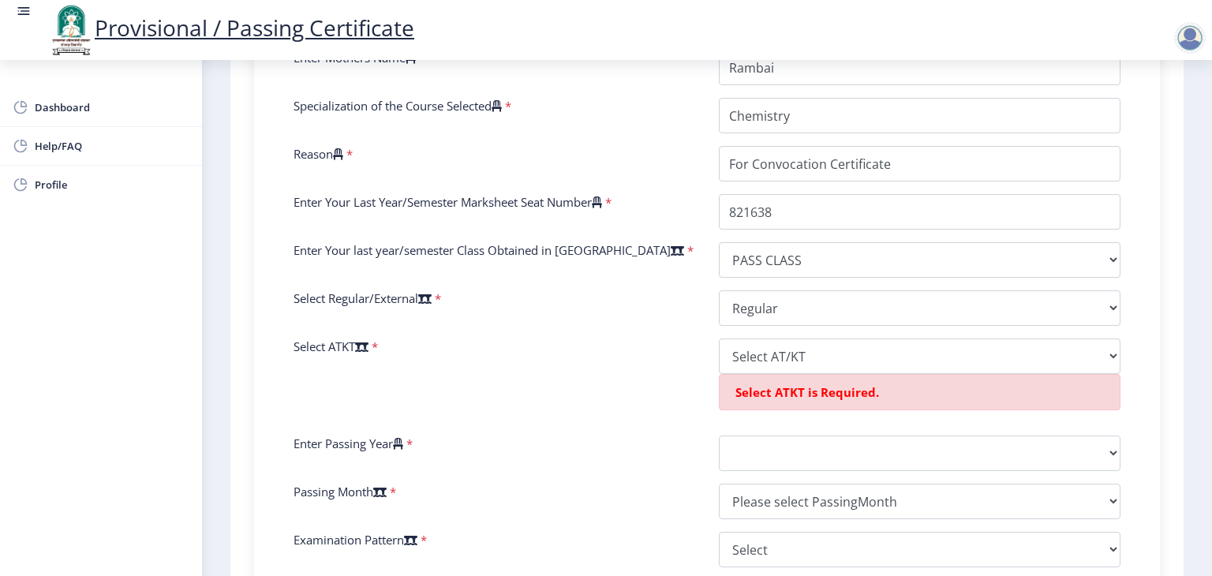
click at [856, 373] on div "Enter Your PRN Number * 2016032500038341 Verify Edit College Name * [PERSON_NAM…" at bounding box center [707, 221] width 850 height 715
click at [836, 360] on select "Select AT/KT None ATKT" at bounding box center [919, 355] width 401 height 35
select select "None"
click at [719, 338] on select "Select AT/KT None ATKT" at bounding box center [919, 355] width 401 height 35
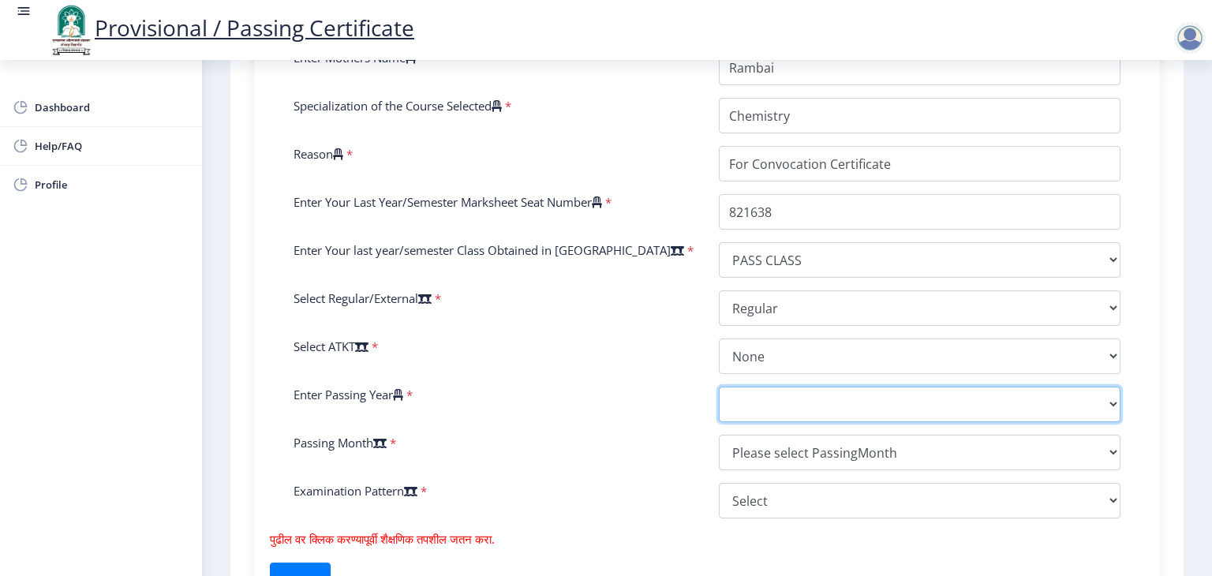
click at [793, 409] on select "2025 2024 2023 2022 2021 2020 2019 2018 2017 2016 2015 2014 2013 2012 2011 2010…" at bounding box center [919, 403] width 401 height 35
click at [801, 411] on select "2025 2024 2023 2022 2021 2020 2019 2018 2017 2016 2015 2014 2013 2012 2011 2010…" at bounding box center [919, 403] width 401 height 35
select select "2019"
click at [719, 386] on select "2025 2024 2023 2022 2021 2020 2019 2018 2017 2016 2015 2014 2013 2012 2011 2010…" at bounding box center [919, 403] width 401 height 35
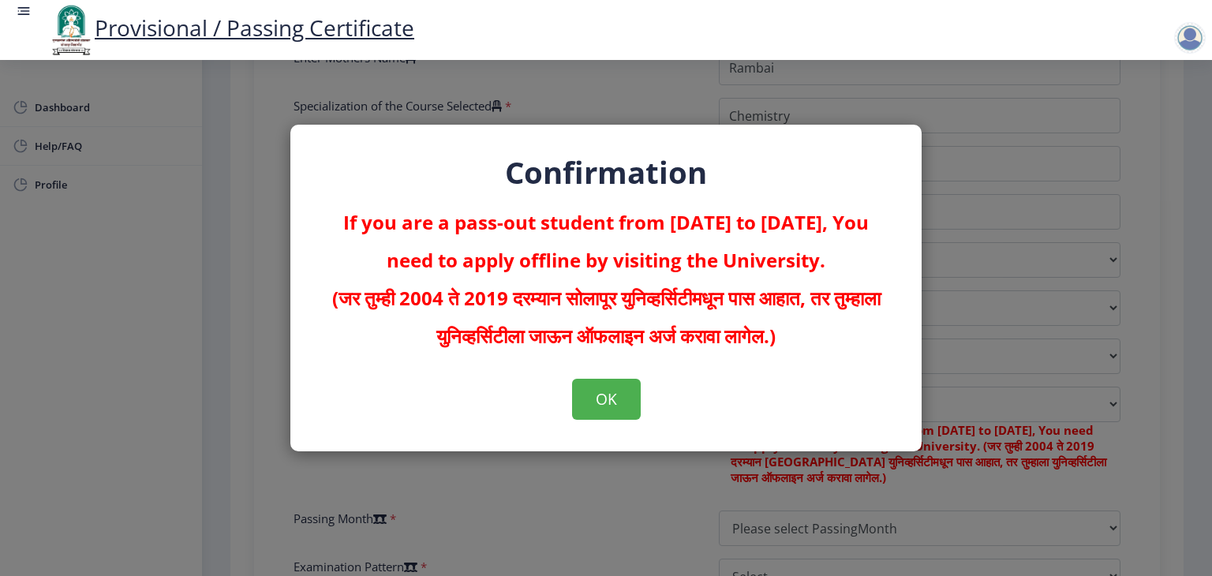
drag, startPoint x: 810, startPoint y: 4, endPoint x: 847, endPoint y: 86, distance: 90.0
click at [847, 86] on div "Confirmation If you are a pass-out student from [DATE] to [DATE], You need to a…" at bounding box center [606, 288] width 1212 height 576
click at [618, 405] on button "OK" at bounding box center [606, 399] width 69 height 41
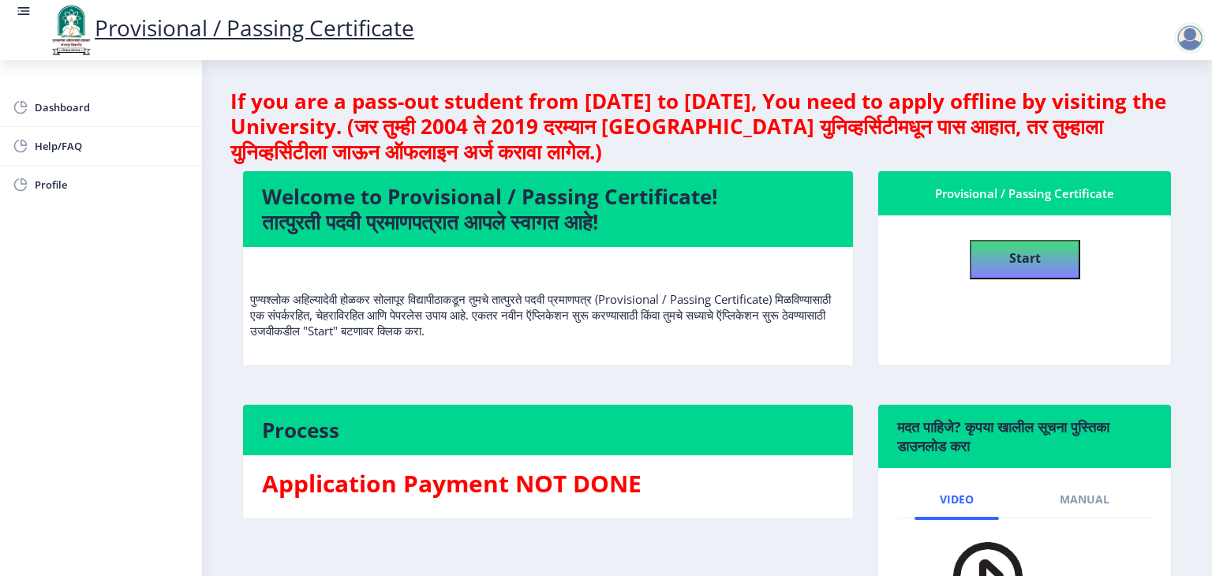
click at [485, 313] on p "पुण्यश्लोक अहिल्यादेवी होळकर सोलापूर विद्यापीठाकडून तुमचे तात्पुरते पदवी प्रमाण…" at bounding box center [548, 299] width 596 height 79
click at [1025, 248] on h4 "Start" at bounding box center [1025, 256] width 32 height 28
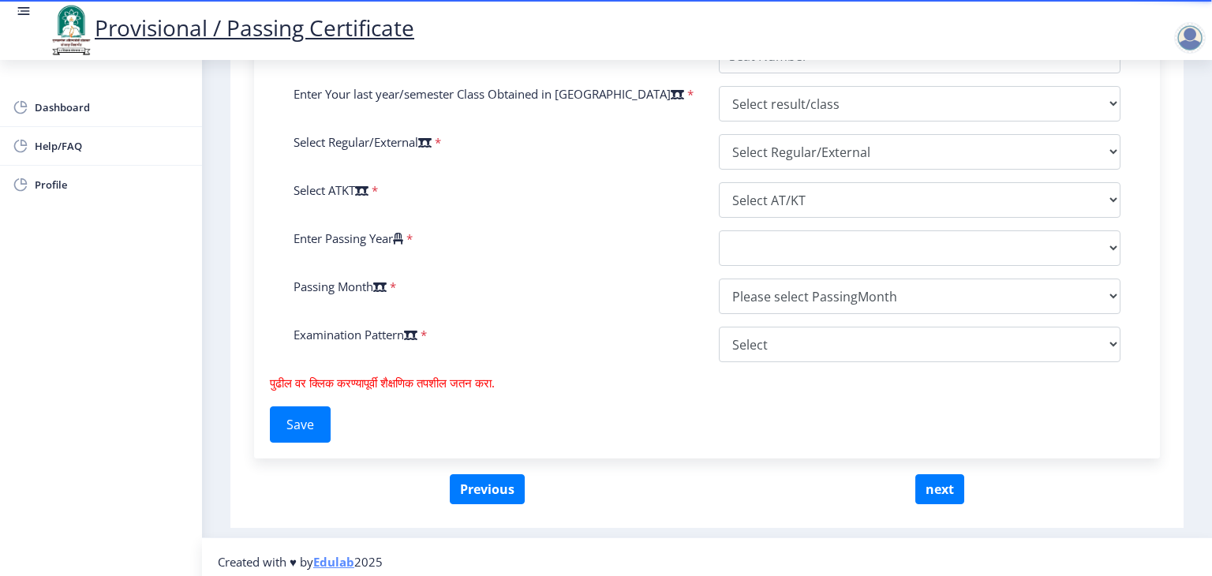
scroll to position [734, 0]
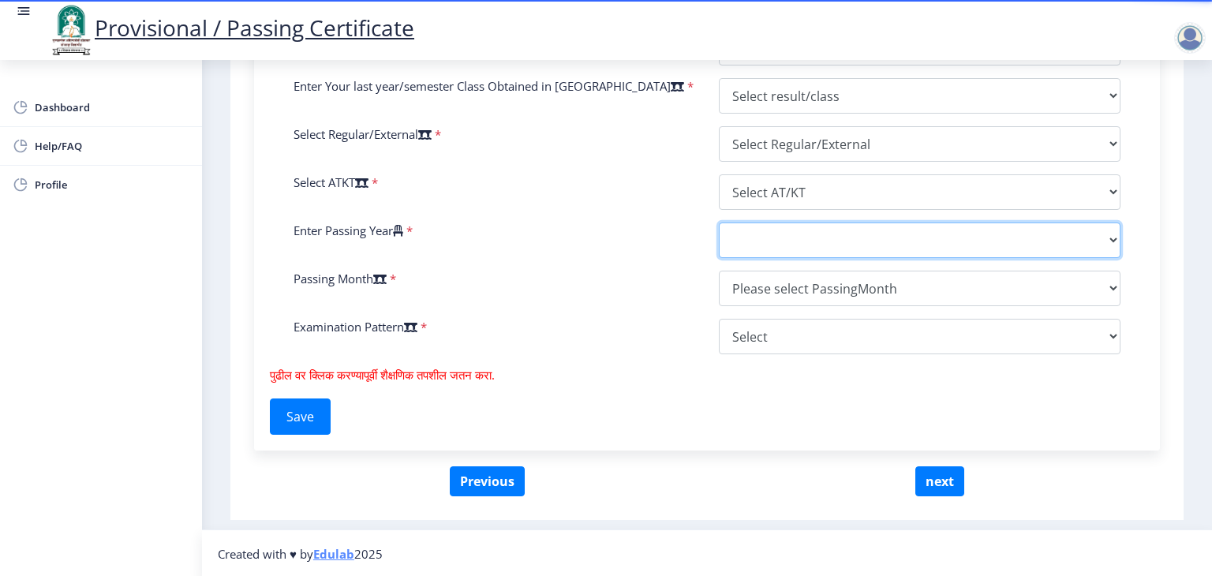
click at [860, 253] on select "2025 2024 2023 2022 2021 2020 2019 2018 2017 2016 2015 2014 2013 2012 2011 2010…" at bounding box center [919, 239] width 401 height 35
select select "2019"
click at [719, 222] on select "2025 2024 2023 2022 2021 2020 2019 2018 2017 2016 2015 2014 2013 2012 2011 2010…" at bounding box center [919, 239] width 401 height 35
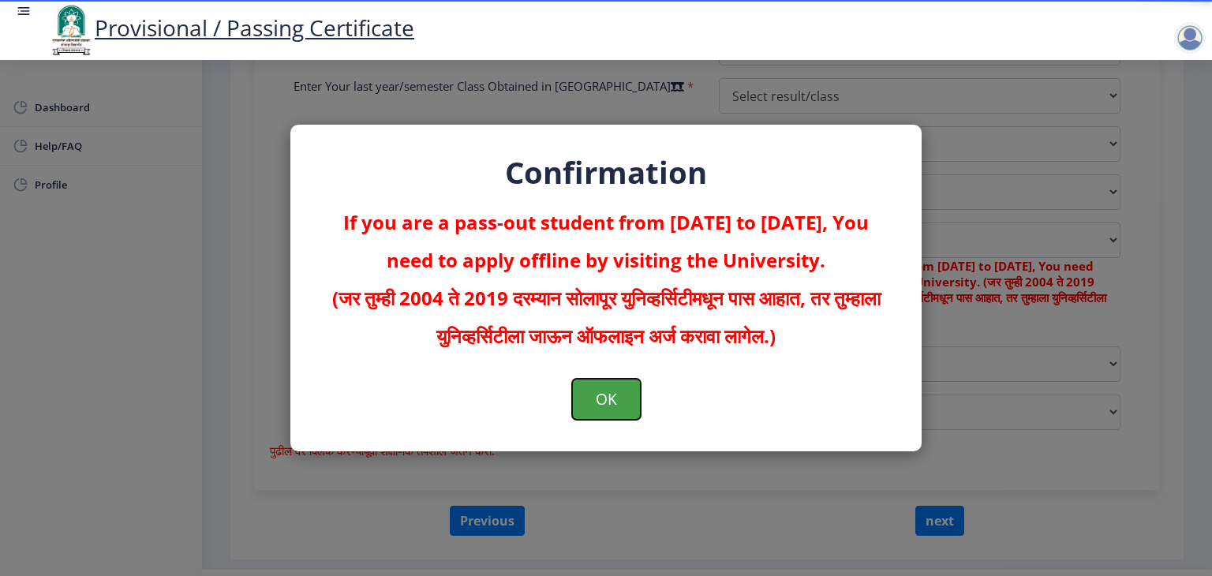
click at [618, 405] on button "OK" at bounding box center [606, 399] width 69 height 41
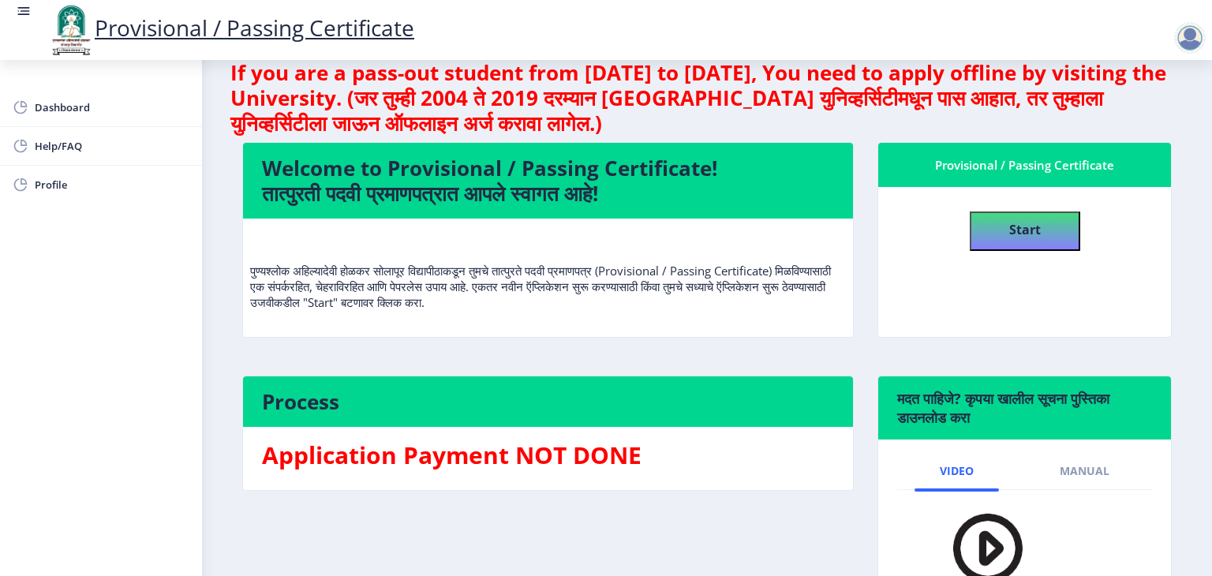
scroll to position [32, 0]
